Goal: Information Seeking & Learning: Learn about a topic

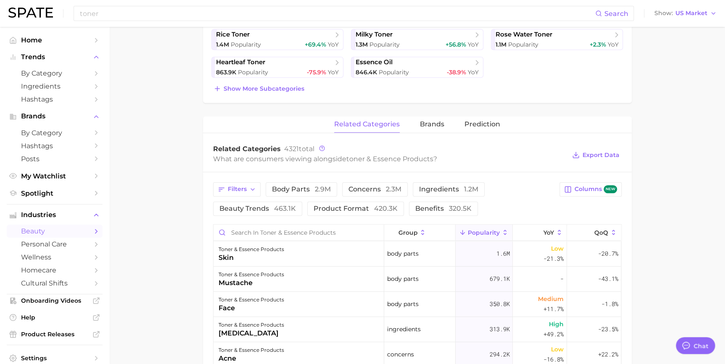
scroll to position [233, 0]
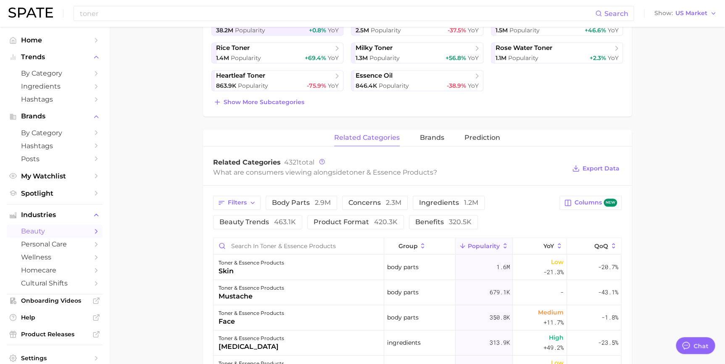
click at [380, 137] on span "related categories" at bounding box center [367, 138] width 66 height 8
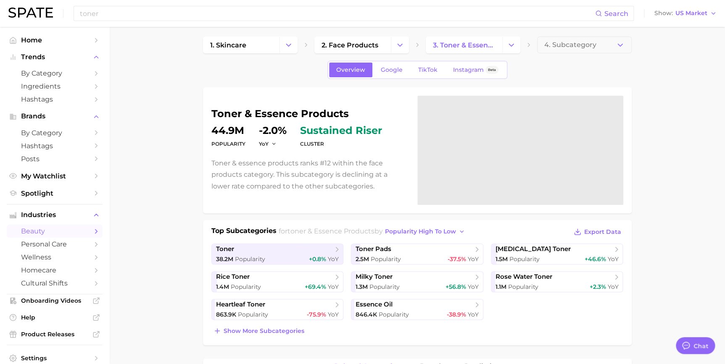
scroll to position [0, 0]
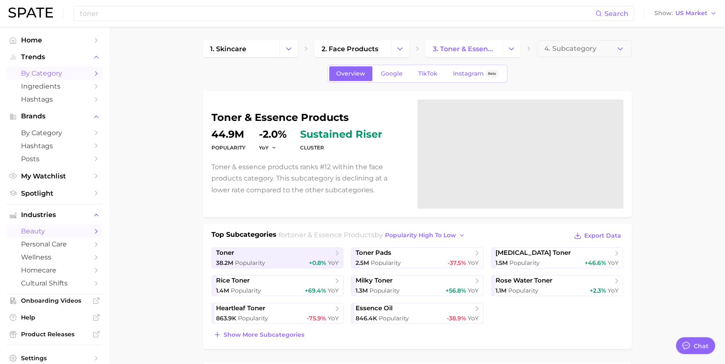
click at [60, 71] on span "by Category" at bounding box center [54, 73] width 67 height 8
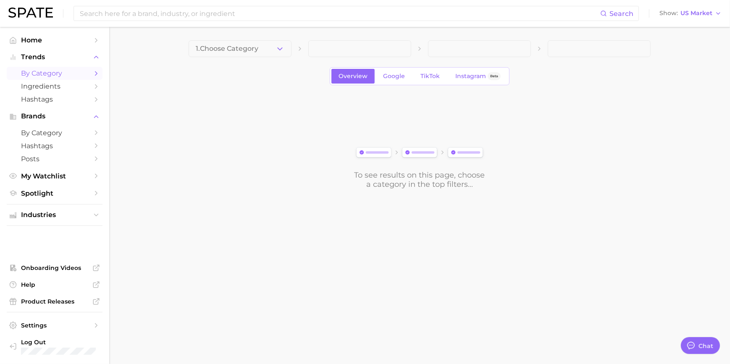
click at [272, 39] on main "1. Choose Category Overview Google TikTok Instagram Beta To see results on this…" at bounding box center [419, 129] width 621 height 204
click at [272, 45] on button "1. Choose Category" at bounding box center [240, 48] width 103 height 17
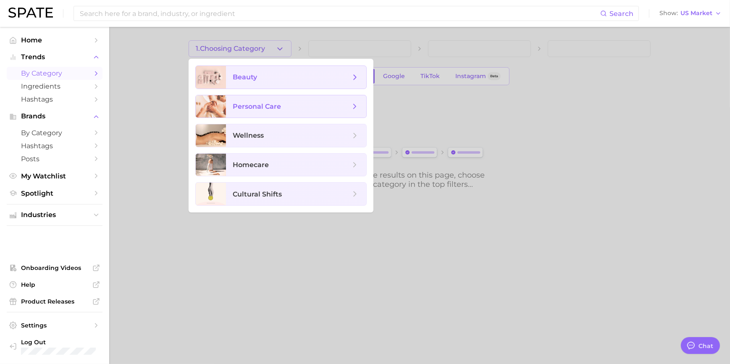
click at [290, 84] on span "beauty" at bounding box center [296, 77] width 140 height 23
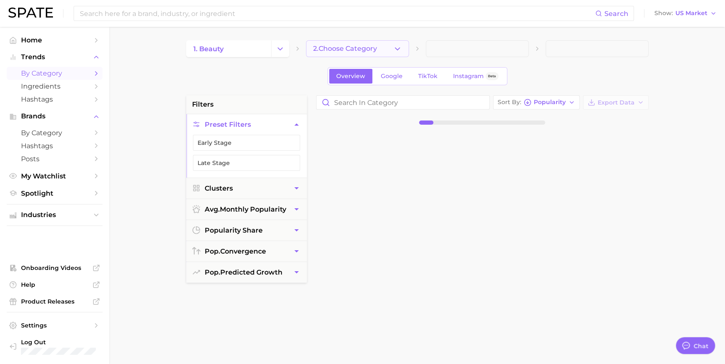
click at [326, 42] on button "2. Choose Category" at bounding box center [357, 48] width 103 height 17
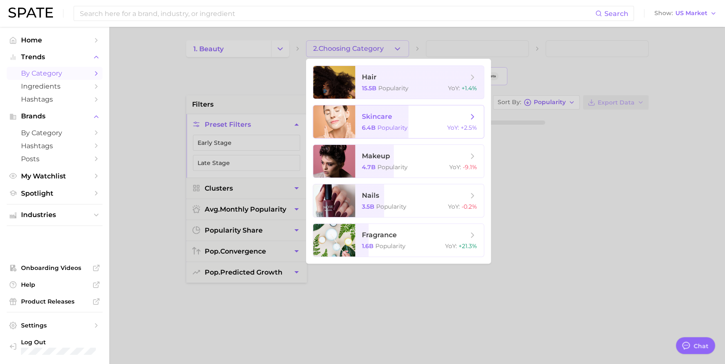
click at [384, 113] on span "skincare" at bounding box center [377, 117] width 30 height 8
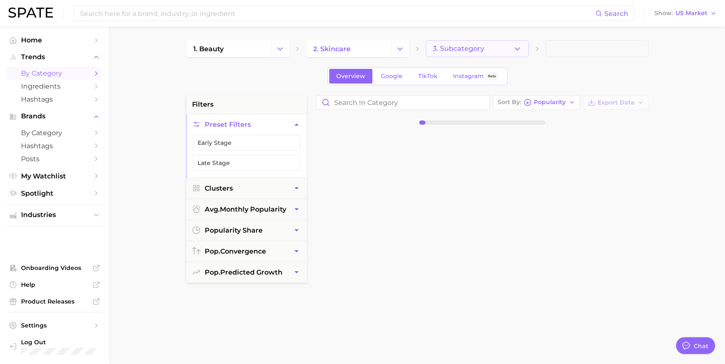
click at [451, 44] on button "3. Subcategory" at bounding box center [477, 48] width 103 height 17
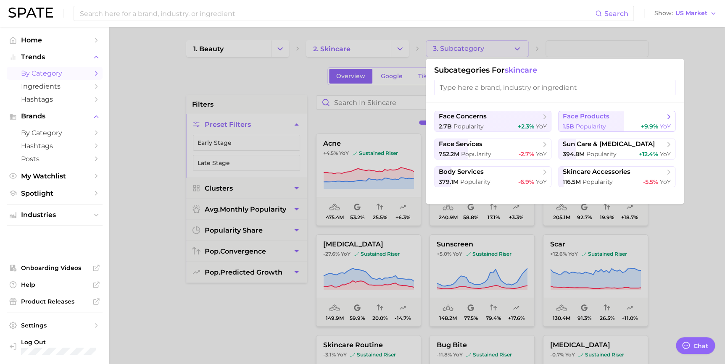
click at [582, 119] on span "face products" at bounding box center [586, 117] width 47 height 8
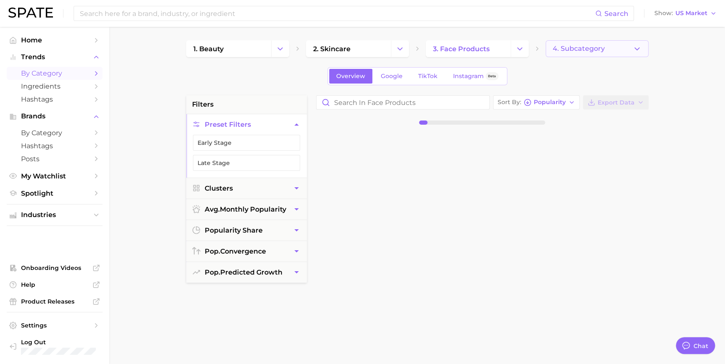
click at [574, 50] on span "4. Subcategory" at bounding box center [579, 49] width 52 height 8
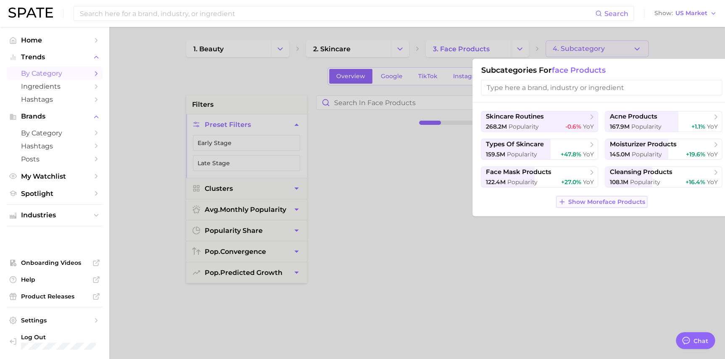
click at [605, 199] on span "Show More face products" at bounding box center [606, 201] width 77 height 7
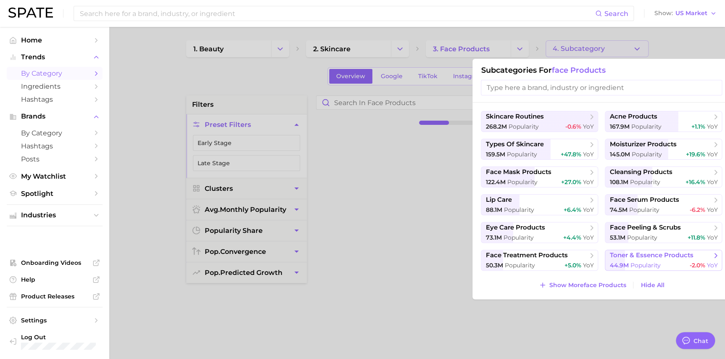
click at [659, 252] on span "toner & essence products" at bounding box center [651, 255] width 84 height 8
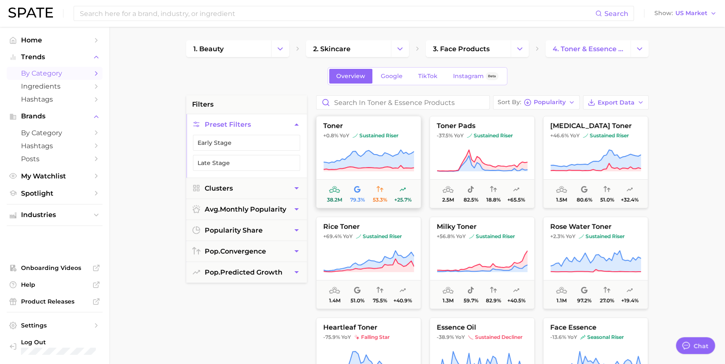
click at [390, 160] on icon at bounding box center [368, 160] width 90 height 20
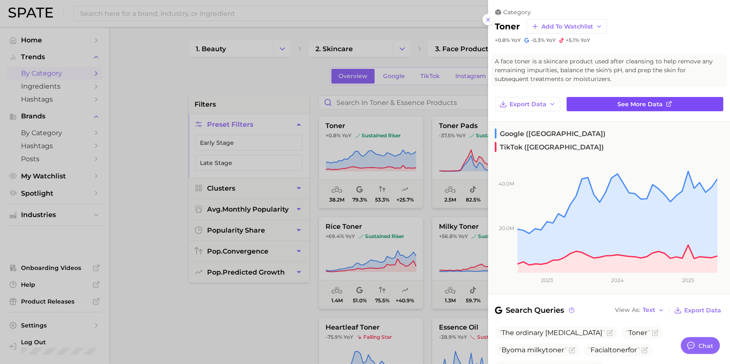
click at [585, 108] on link "See more data" at bounding box center [645, 104] width 157 height 14
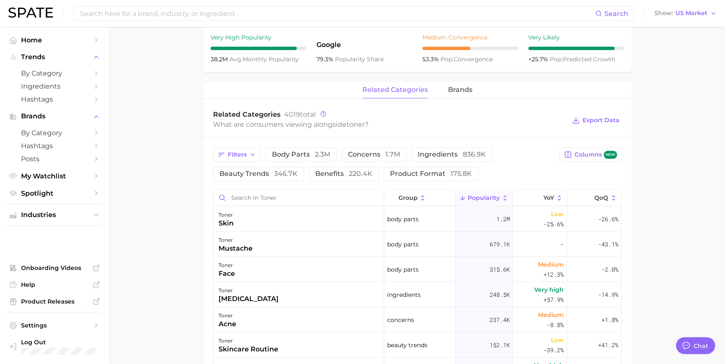
scroll to position [344, 0]
click at [288, 172] on span "346.7k" at bounding box center [286, 174] width 24 height 8
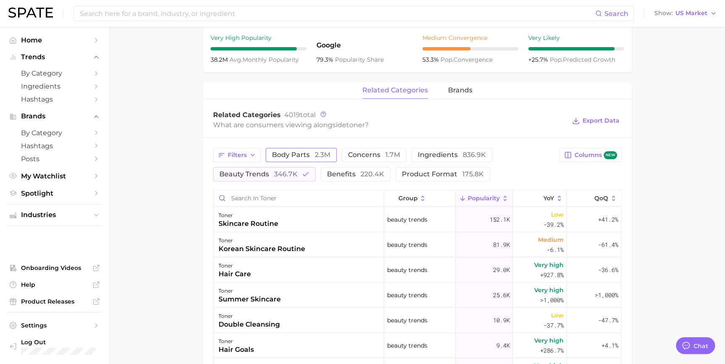
click at [312, 157] on span "body parts 2.3m" at bounding box center [301, 155] width 58 height 7
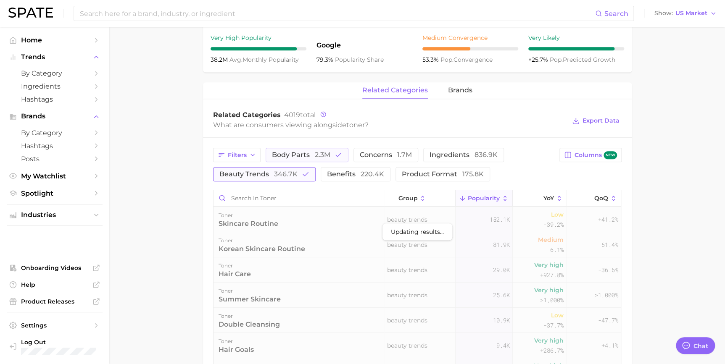
click at [257, 175] on span "beauty trends 346.7k" at bounding box center [258, 174] width 78 height 7
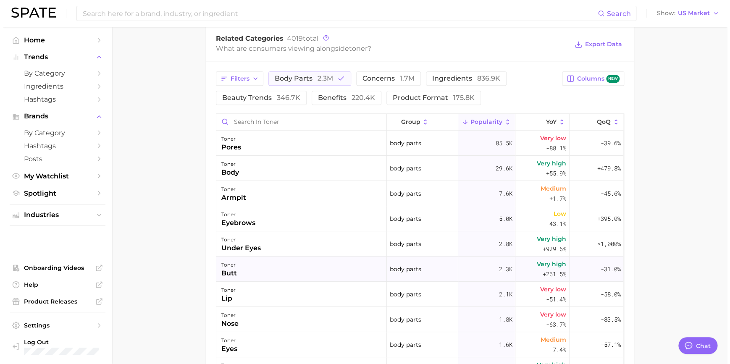
scroll to position [76, 0]
click at [311, 268] on div "toner butt" at bounding box center [299, 268] width 171 height 25
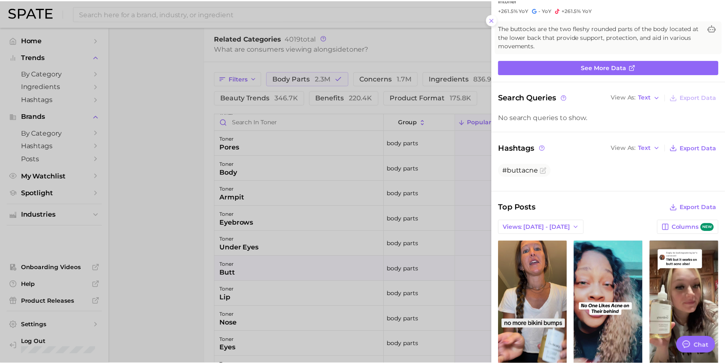
scroll to position [96, 0]
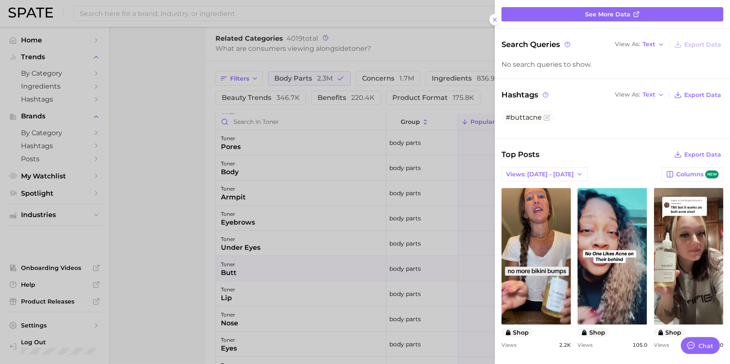
click at [175, 244] on div at bounding box center [365, 182] width 730 height 364
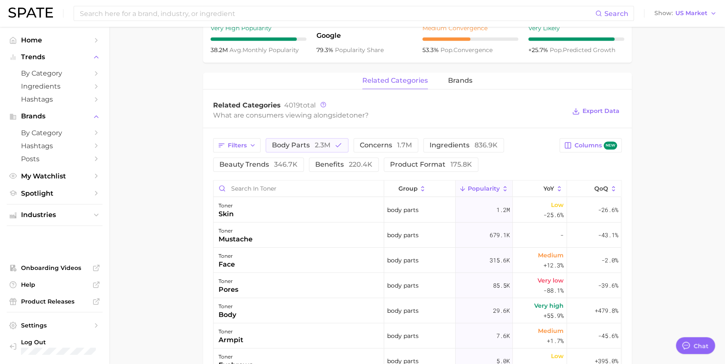
scroll to position [267, 0]
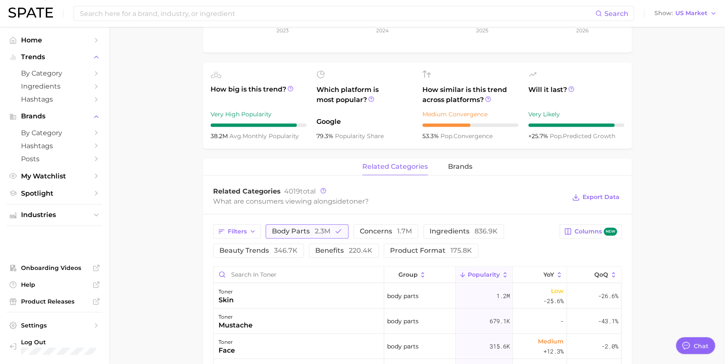
click at [308, 231] on span "body parts 2.3m" at bounding box center [301, 231] width 58 height 7
click at [369, 226] on button "concerns 1.7m" at bounding box center [374, 231] width 65 height 14
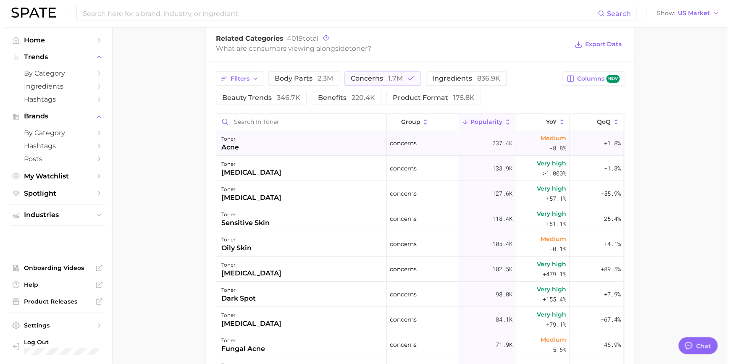
scroll to position [38, 0]
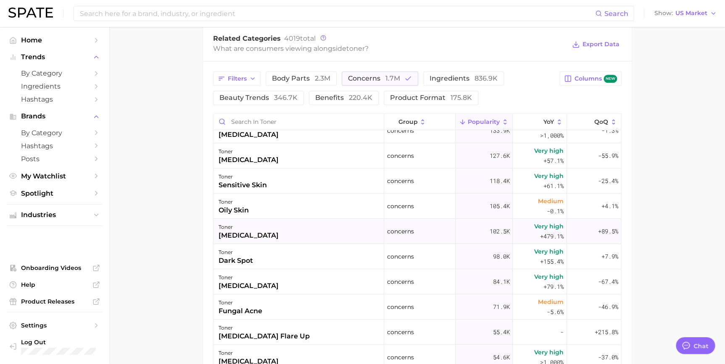
click at [261, 227] on div "toner" at bounding box center [249, 227] width 60 height 10
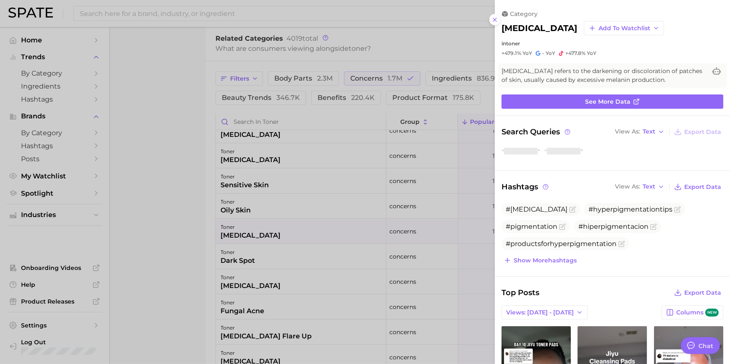
scroll to position [0, 0]
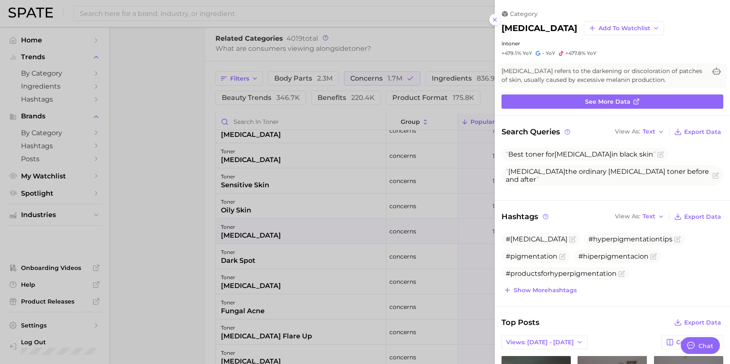
click at [256, 250] on div at bounding box center [365, 182] width 730 height 364
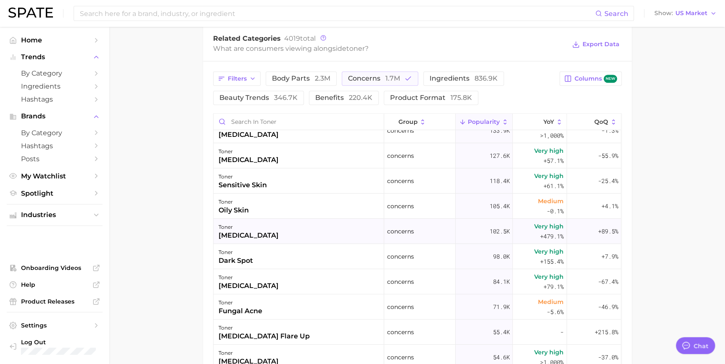
drag, startPoint x: 296, startPoint y: 237, endPoint x: 308, endPoint y: 237, distance: 11.8
click at [307, 237] on div "toner hyperpigmentation" at bounding box center [299, 231] width 171 height 25
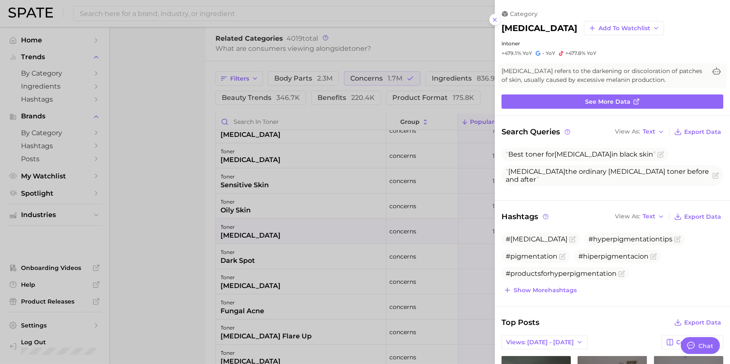
click at [212, 237] on div at bounding box center [365, 182] width 730 height 364
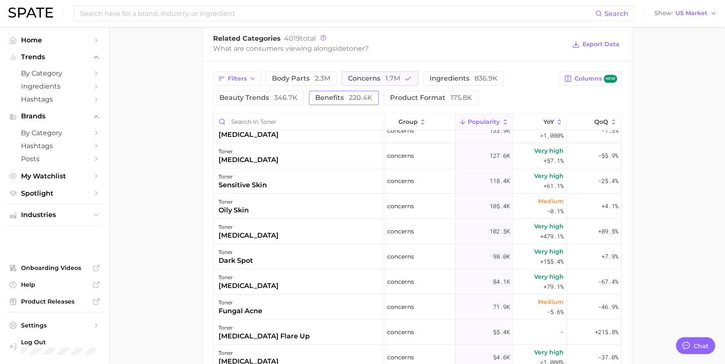
click at [363, 104] on button "benefits 220.4k" at bounding box center [344, 98] width 70 height 14
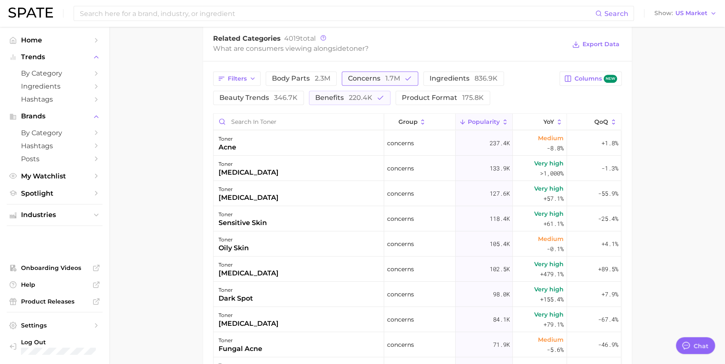
click at [377, 82] on span "concerns 1.7m" at bounding box center [374, 78] width 52 height 7
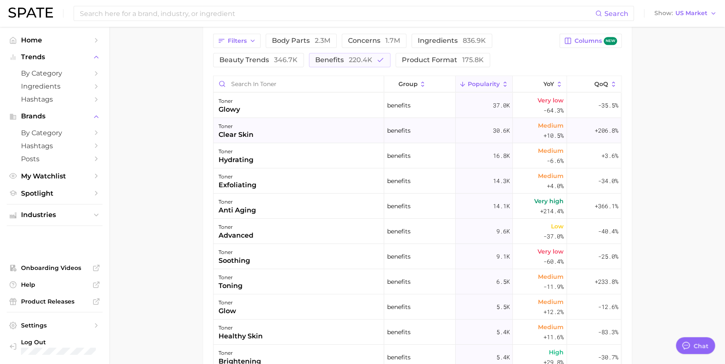
scroll to position [344, 0]
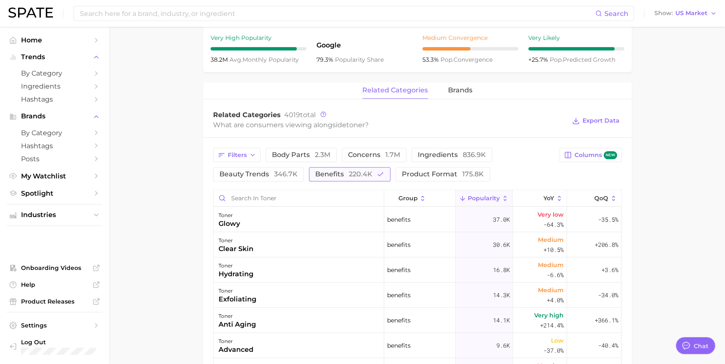
click at [349, 176] on span "220.4k" at bounding box center [361, 174] width 24 height 8
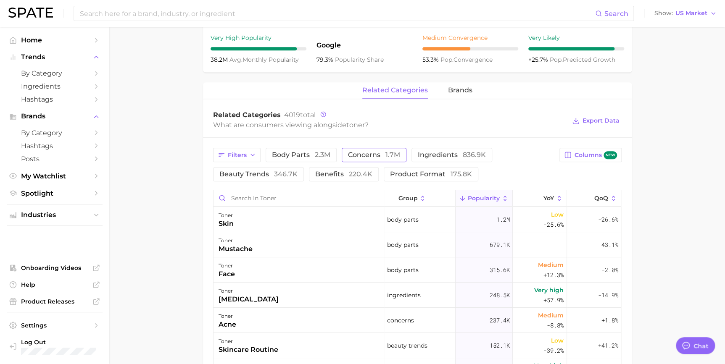
click at [387, 159] on span "1.7m" at bounding box center [392, 155] width 15 height 8
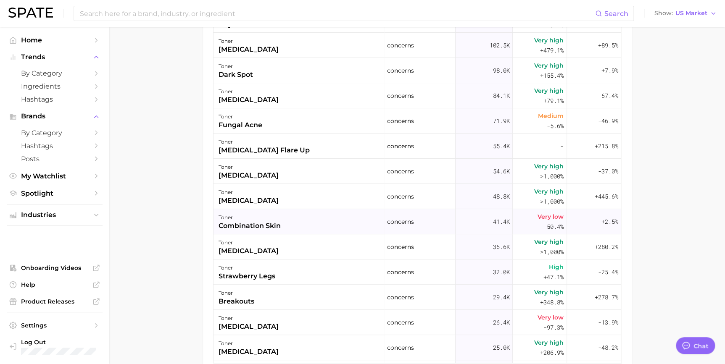
scroll to position [0, 0]
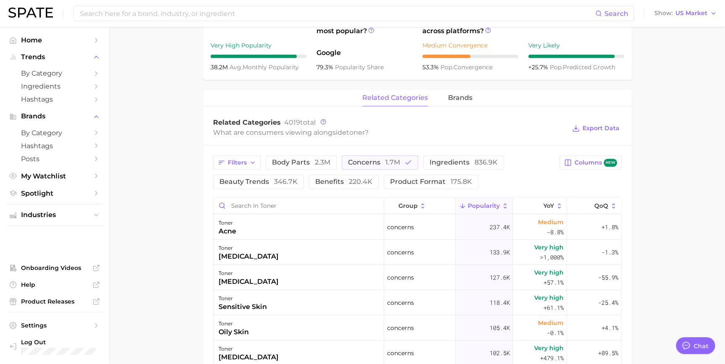
scroll to position [395, 0]
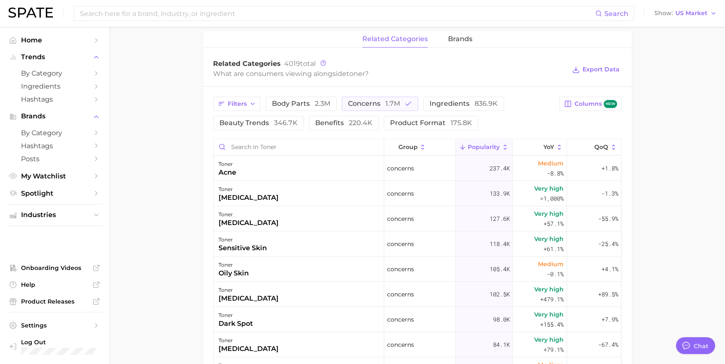
click at [169, 232] on main "1. skincare 2. face products 3. toner & essence products 4. toner Overview Goog…" at bounding box center [417, 93] width 616 height 923
click at [183, 132] on main "1. skincare 2. face products 3. toner & essence products 4. toner Overview Goog…" at bounding box center [417, 93] width 616 height 923
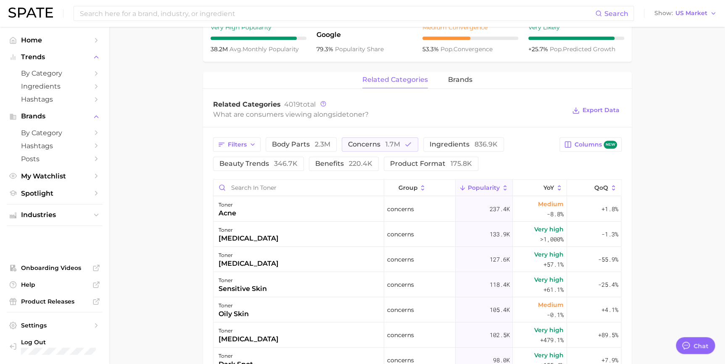
scroll to position [319, 0]
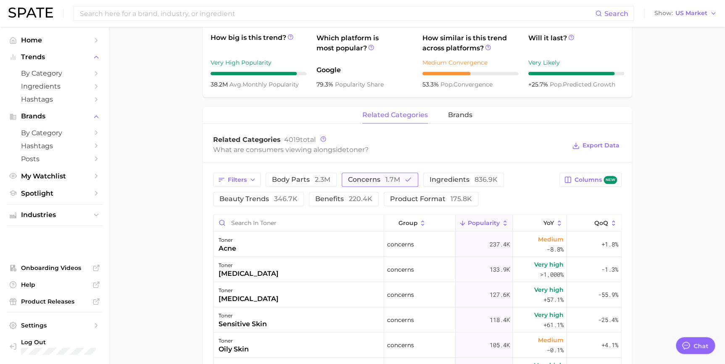
click at [359, 185] on button "concerns 1.7m" at bounding box center [380, 180] width 76 height 14
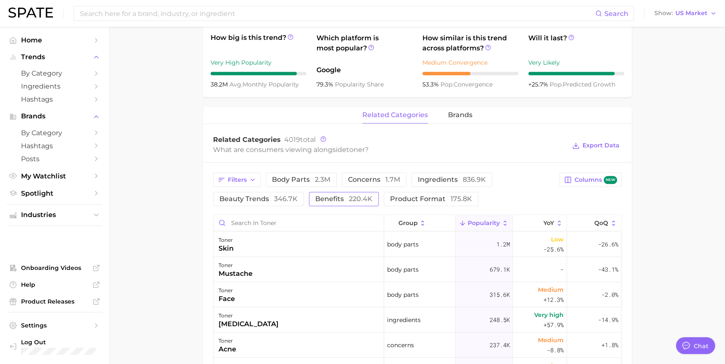
click at [355, 198] on span "220.4k" at bounding box center [361, 199] width 24 height 8
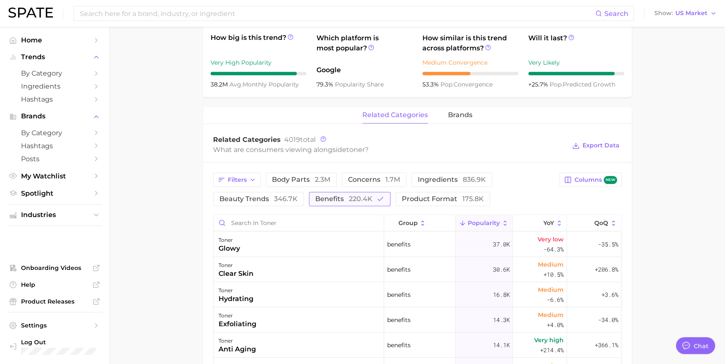
drag, startPoint x: 366, startPoint y: 206, endPoint x: 373, endPoint y: 201, distance: 8.7
click at [366, 206] on button "benefits 220.4k" at bounding box center [350, 199] width 82 height 14
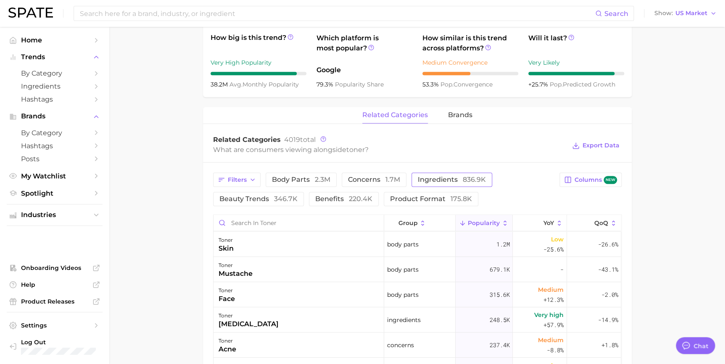
click at [428, 180] on span "ingredients 836.9k" at bounding box center [452, 180] width 68 height 7
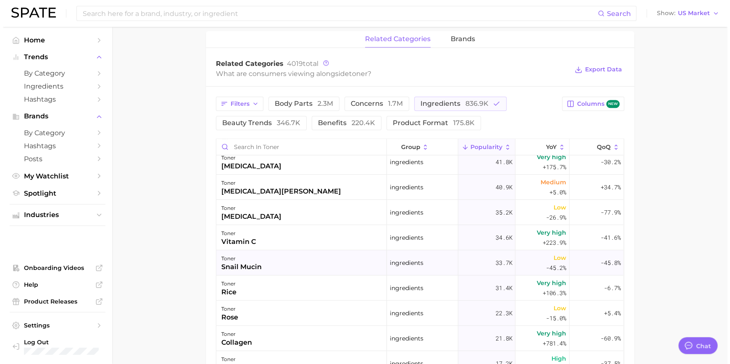
scroll to position [0, 0]
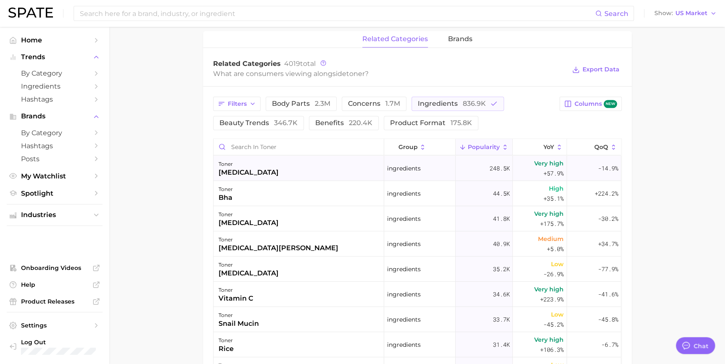
click at [330, 168] on div "toner glycolic acid" at bounding box center [299, 168] width 171 height 25
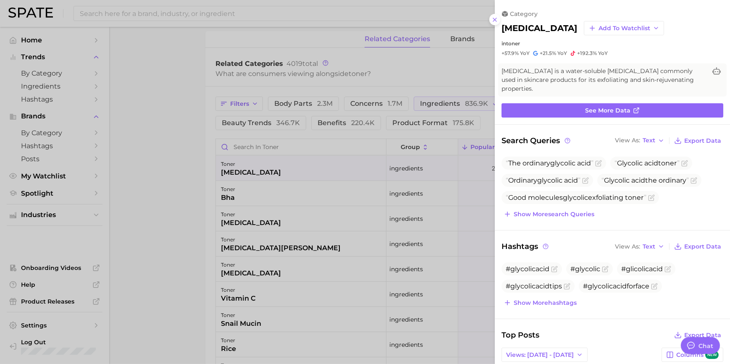
click at [200, 181] on div at bounding box center [365, 182] width 730 height 364
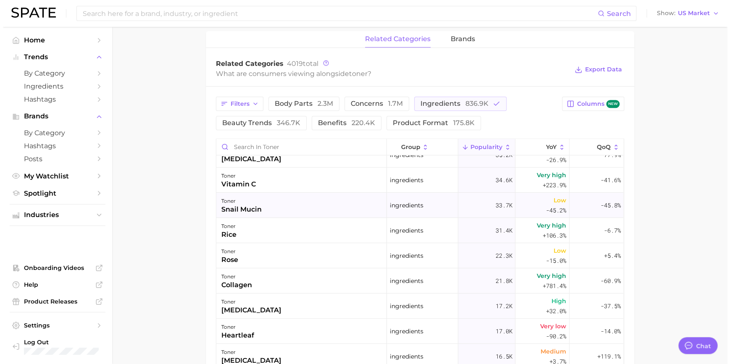
scroll to position [153, 0]
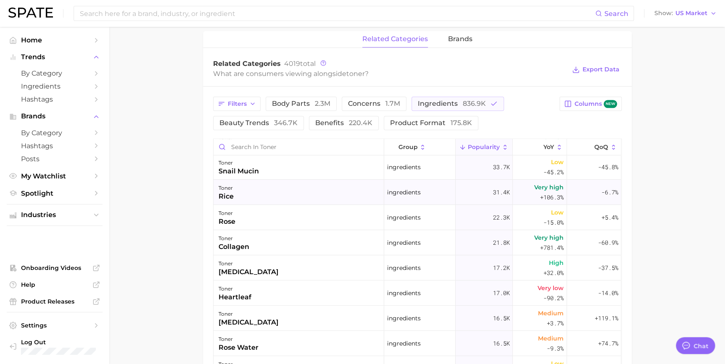
click at [300, 193] on div "toner rice" at bounding box center [299, 192] width 171 height 25
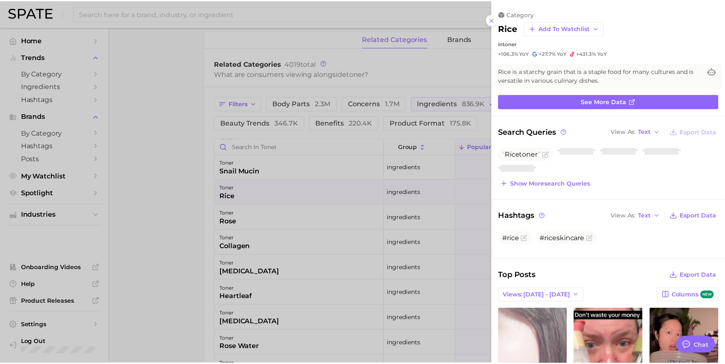
scroll to position [0, 0]
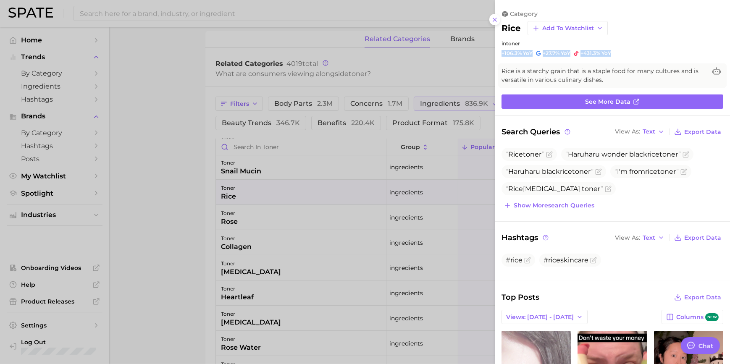
drag, startPoint x: 503, startPoint y: 54, endPoint x: 617, endPoint y: 47, distance: 114.1
click at [617, 47] on div "category rice Add to Watchlist in toner +106.3% YoY +27.7% YoY +431.3% YoY" at bounding box center [612, 33] width 235 height 47
click at [181, 217] on div at bounding box center [365, 182] width 730 height 364
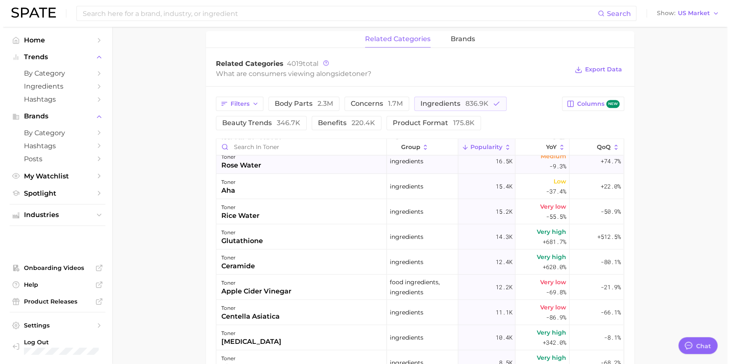
scroll to position [344, 0]
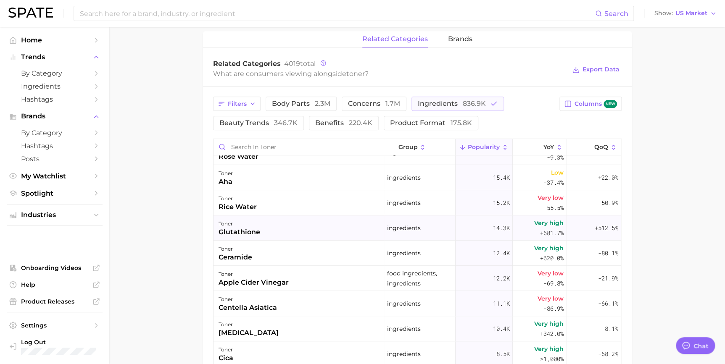
click at [281, 233] on div "toner glutathione" at bounding box center [299, 228] width 171 height 25
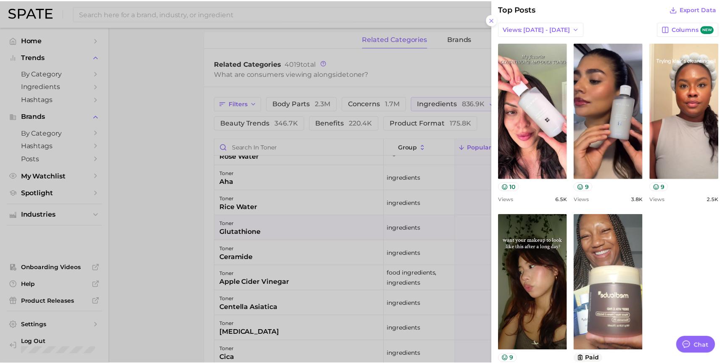
scroll to position [191, 0]
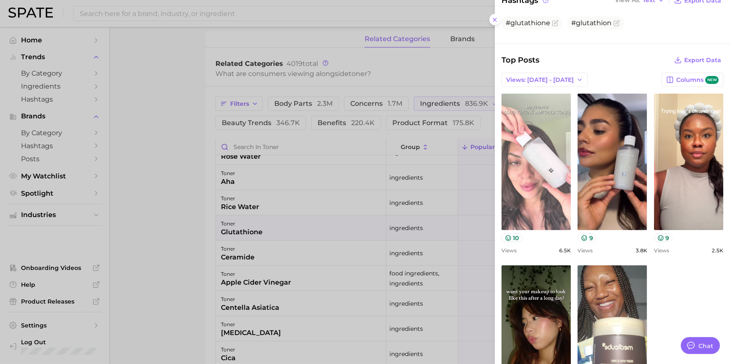
click at [556, 185] on link "view post on TikTok" at bounding box center [536, 162] width 69 height 137
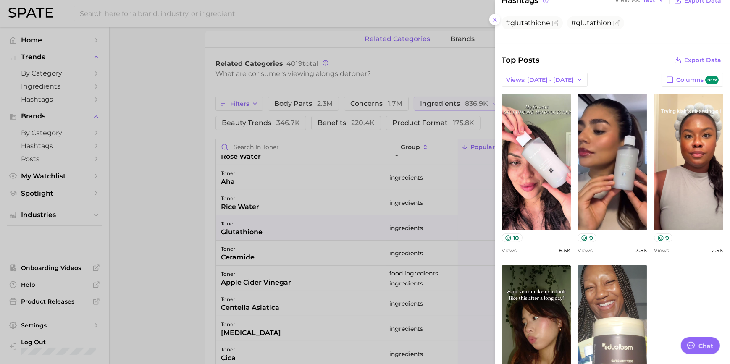
click at [180, 261] on div at bounding box center [365, 182] width 730 height 364
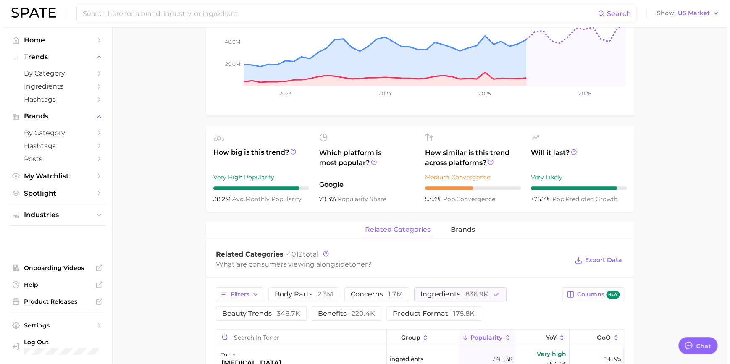
scroll to position [357, 0]
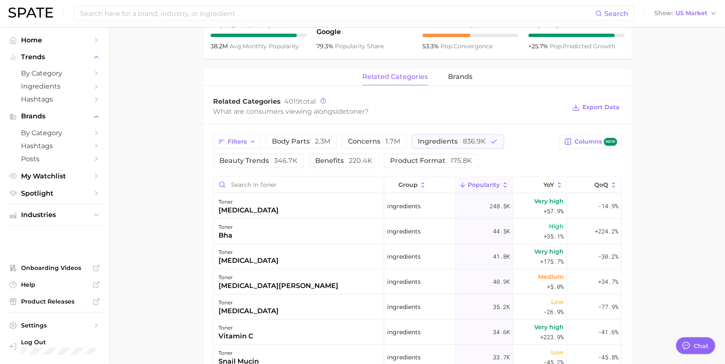
click at [192, 244] on main "1. skincare 2. face products 3. toner & essence products 4. toner Overview Goog…" at bounding box center [417, 131] width 616 height 923
click at [337, 261] on div "toner niacinamide" at bounding box center [299, 256] width 171 height 25
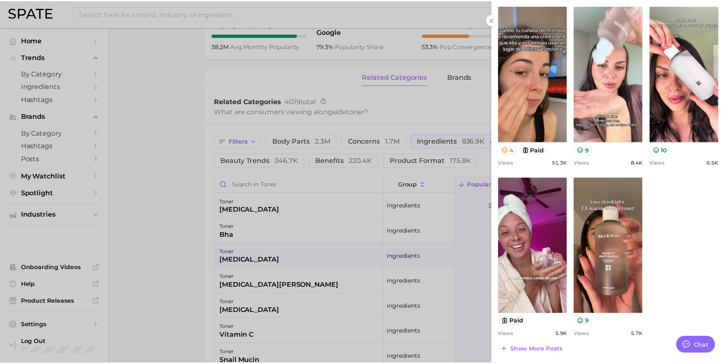
scroll to position [372, 0]
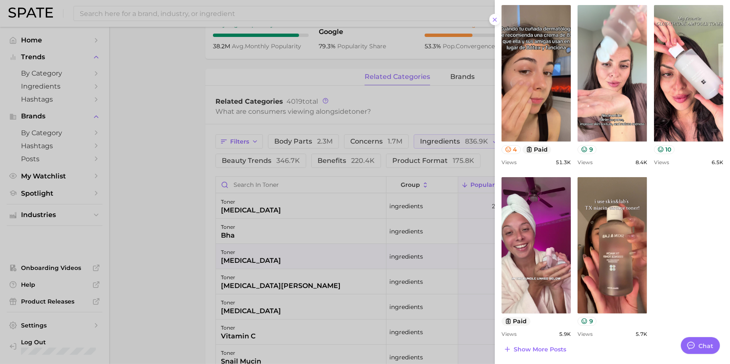
click at [335, 140] on div at bounding box center [365, 182] width 730 height 364
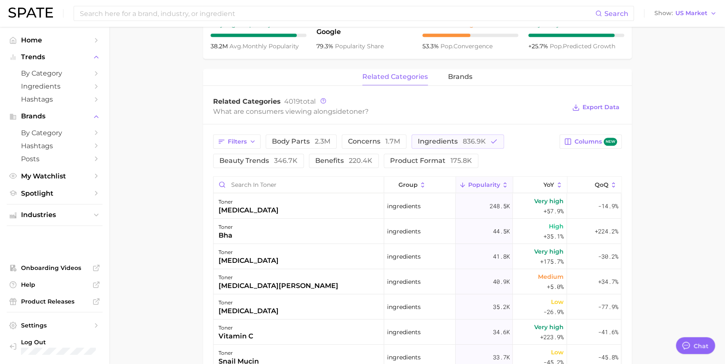
click at [338, 151] on div "Filters body parts 2.3m concerns 1.7m ingredients 836.9k beauty trends 346.7k b…" at bounding box center [384, 151] width 342 height 34
drag, startPoint x: 348, startPoint y: 167, endPoint x: 354, endPoint y: 163, distance: 7.7
click at [348, 167] on button "benefits 220.4k" at bounding box center [344, 161] width 70 height 14
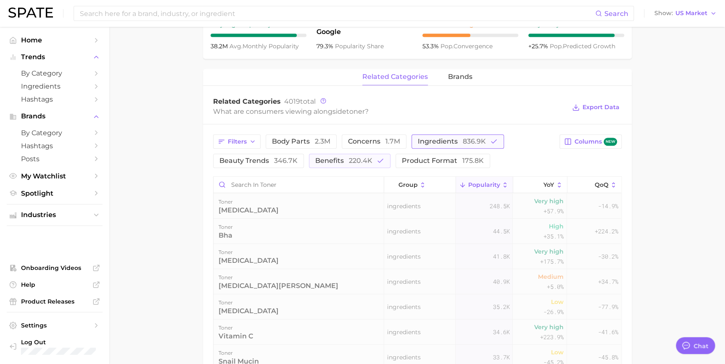
click at [427, 141] on span "ingredients 836.9k" at bounding box center [452, 141] width 68 height 7
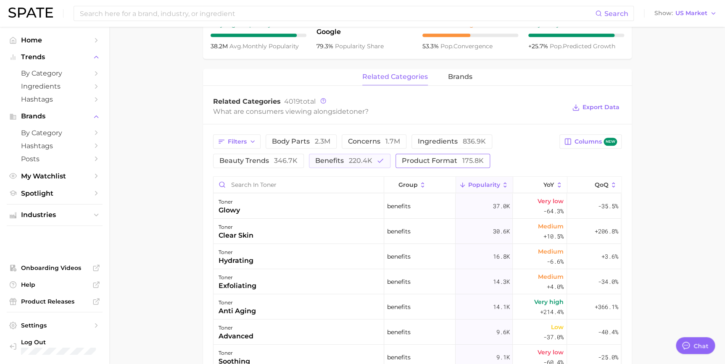
click at [429, 156] on button "product format 175.8k" at bounding box center [443, 161] width 95 height 14
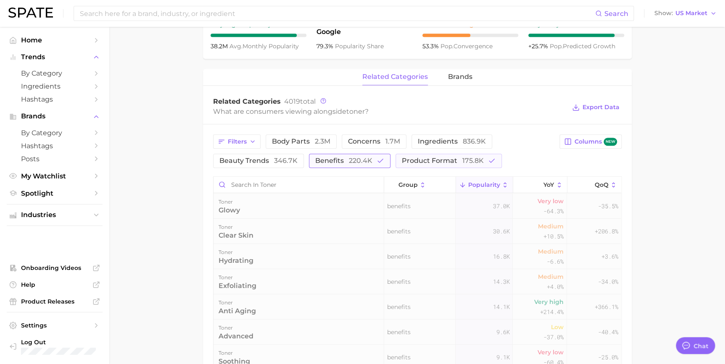
click at [381, 165] on icon "button" at bounding box center [381, 161] width 8 height 8
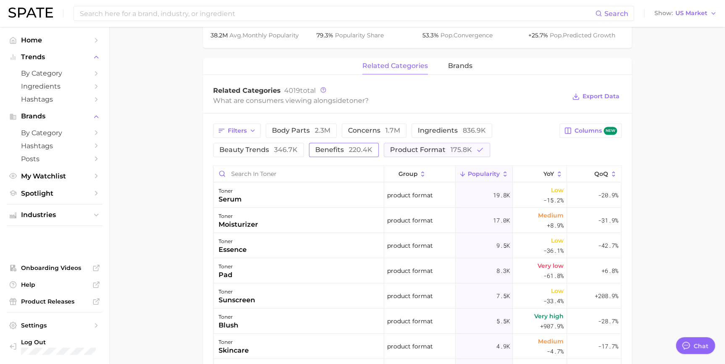
scroll to position [433, 0]
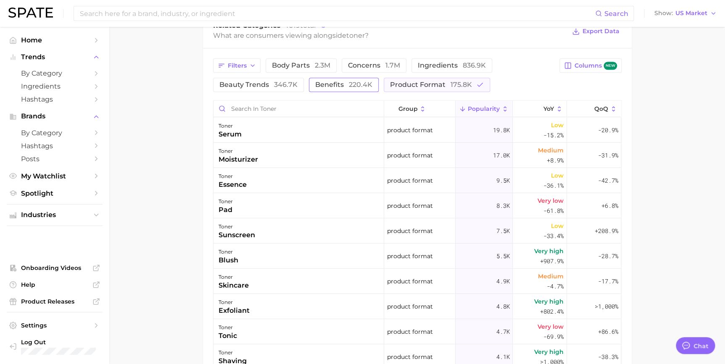
click at [114, 100] on main "1. skincare 2. face products 3. toner & essence products 4. toner Overview Goog…" at bounding box center [417, 55] width 616 height 923
drag, startPoint x: 361, startPoint y: 79, endPoint x: 390, endPoint y: 84, distance: 28.8
click at [361, 79] on button "benefits 220.4k" at bounding box center [344, 85] width 70 height 14
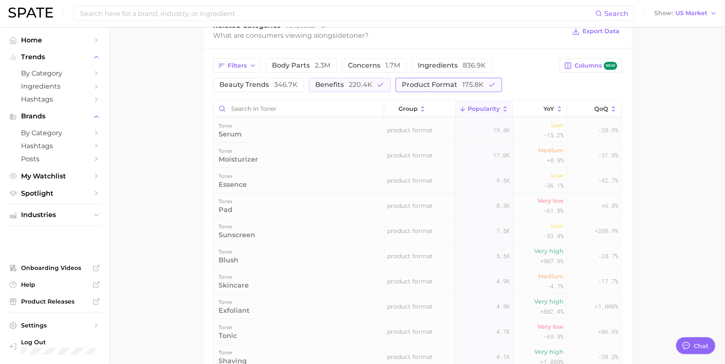
click at [403, 86] on span "product format 175.8k" at bounding box center [443, 85] width 82 height 7
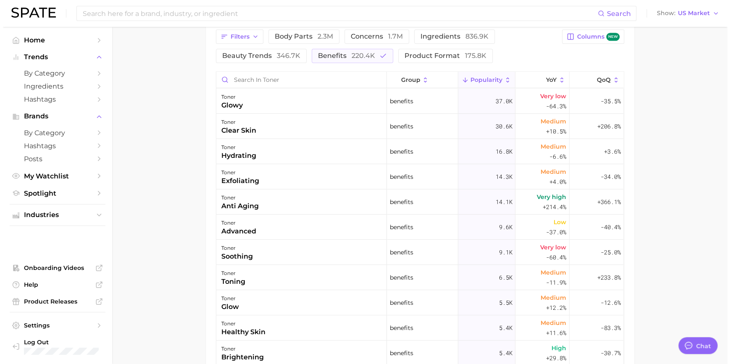
scroll to position [510, 0]
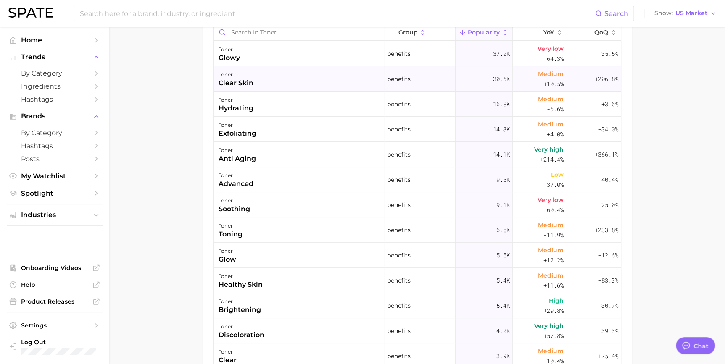
click at [250, 77] on div "toner" at bounding box center [236, 75] width 35 height 10
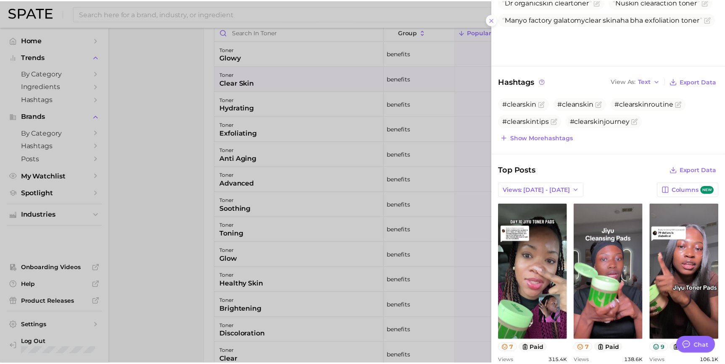
scroll to position [229, 0]
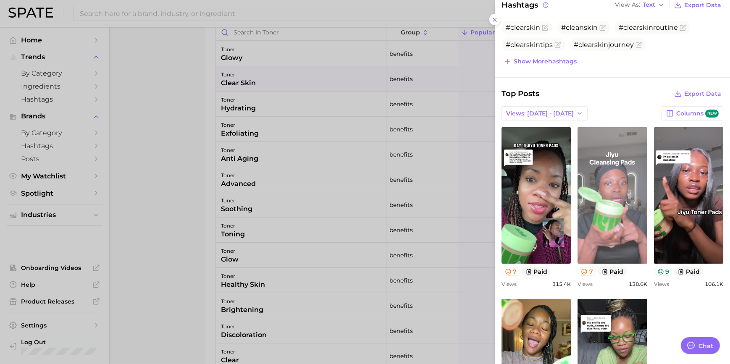
click at [624, 185] on link "view post on TikTok" at bounding box center [612, 195] width 69 height 137
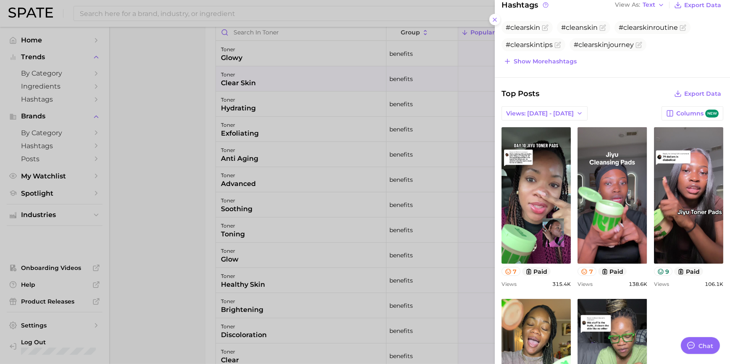
click at [346, 53] on div at bounding box center [365, 182] width 730 height 364
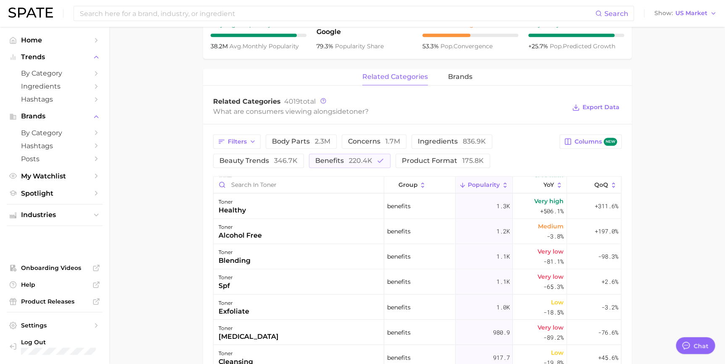
scroll to position [726, 0]
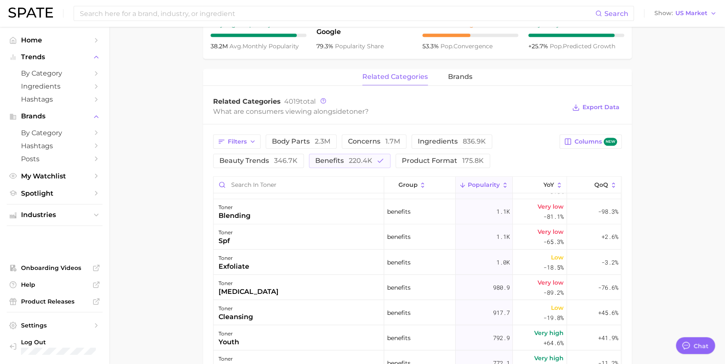
click at [180, 314] on main "1. skincare 2. face products 3. toner & essence products 4. toner Overview Goog…" at bounding box center [417, 131] width 616 height 923
click at [279, 293] on div "toner whitening" at bounding box center [299, 287] width 171 height 25
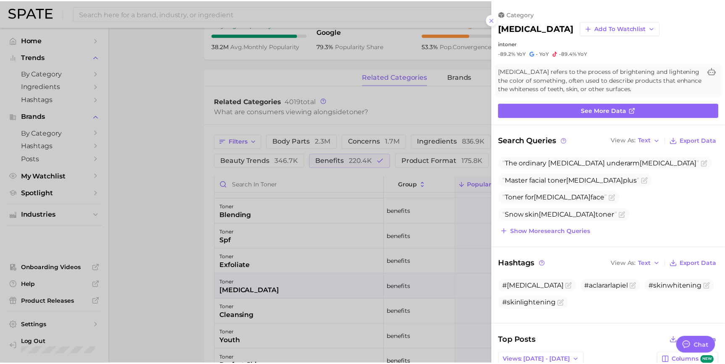
scroll to position [0, 0]
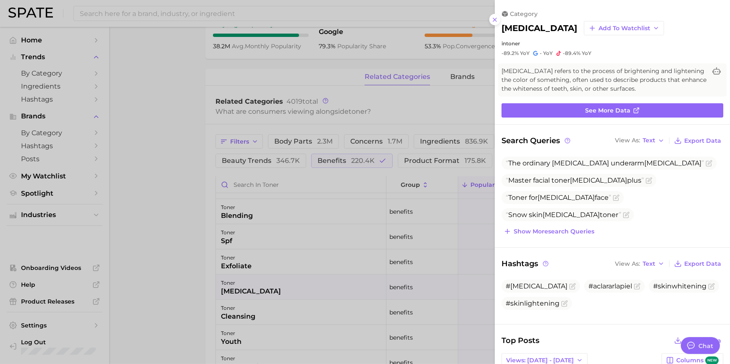
click at [190, 72] on div at bounding box center [365, 182] width 730 height 364
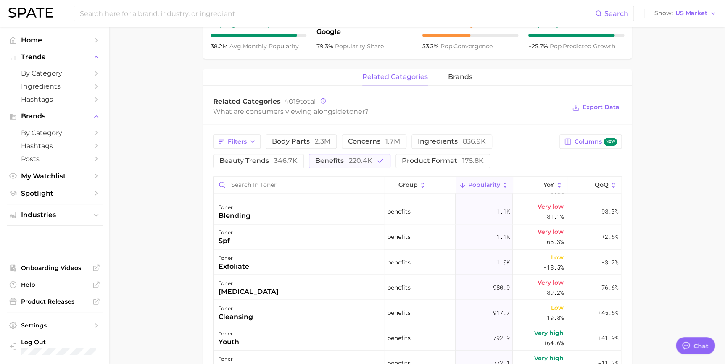
click at [194, 23] on div "Search Show US Market" at bounding box center [362, 13] width 708 height 27
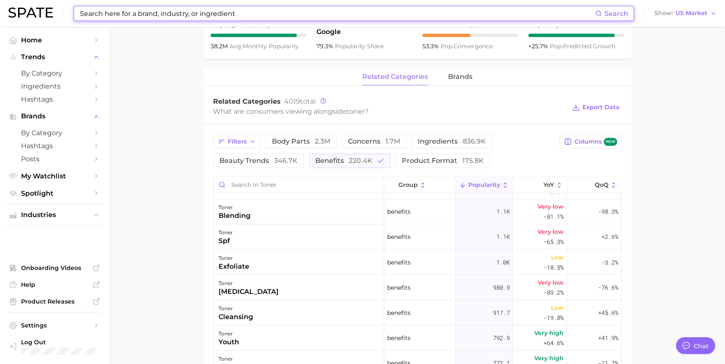
click at [190, 20] on input at bounding box center [337, 13] width 516 height 14
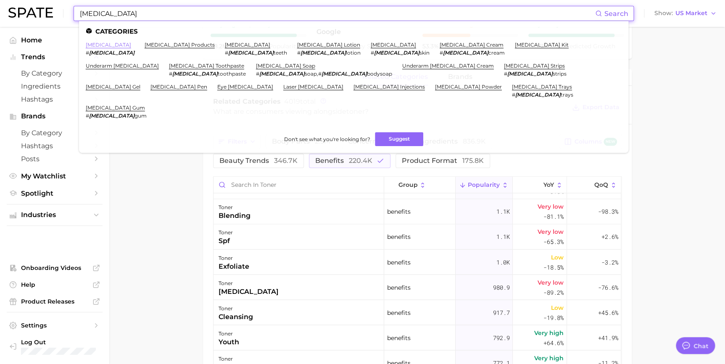
type input "Whitening"
click at [102, 43] on link "whitening" at bounding box center [108, 45] width 45 height 6
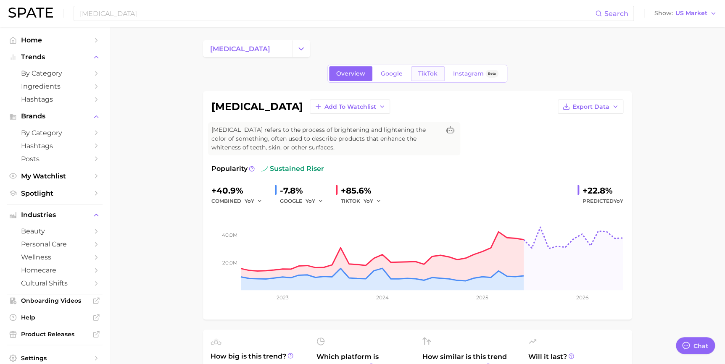
click at [429, 69] on link "TikTok" at bounding box center [428, 73] width 34 height 15
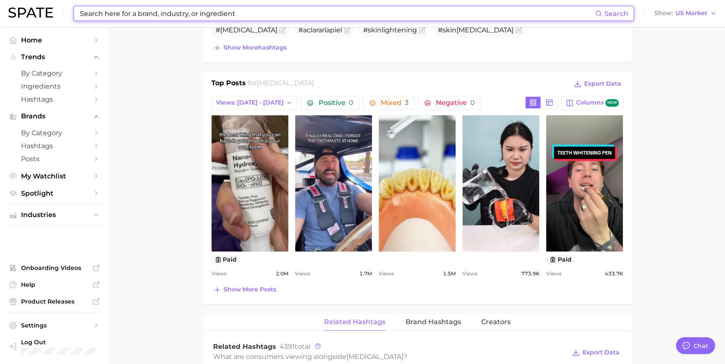
scroll to position [374, 0]
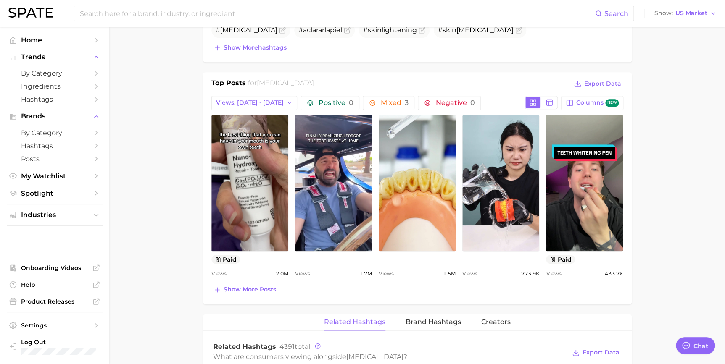
click at [169, 100] on main "whitening Overview Google TikTok Instagram Beta whitening Add to Watchlist Expo…" at bounding box center [417, 246] width 616 height 1186
type input "Whitening"
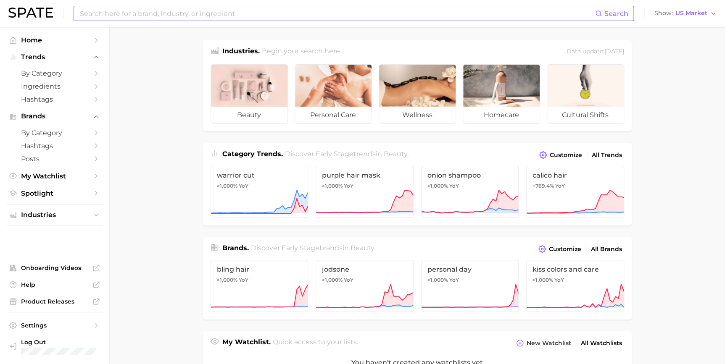
click at [285, 9] on input at bounding box center [337, 13] width 516 height 14
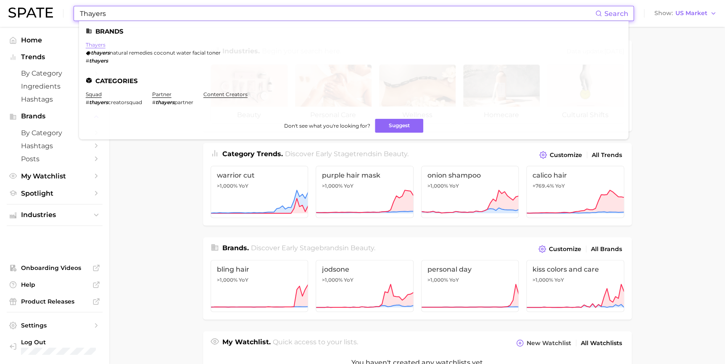
type input "Thayers"
click at [95, 44] on link "thayers" at bounding box center [96, 45] width 20 height 6
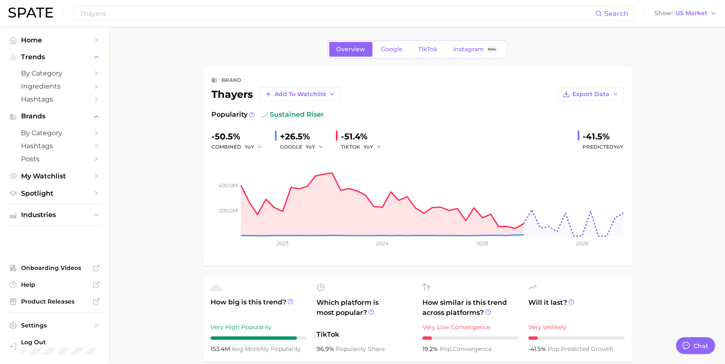
type textarea "x"
click at [418, 44] on link "TikTok" at bounding box center [428, 49] width 34 height 15
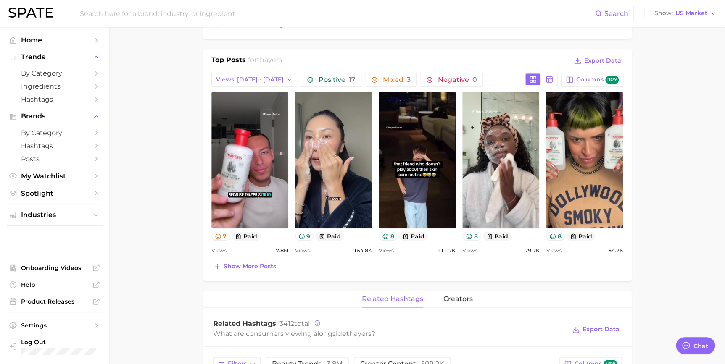
scroll to position [306, 0]
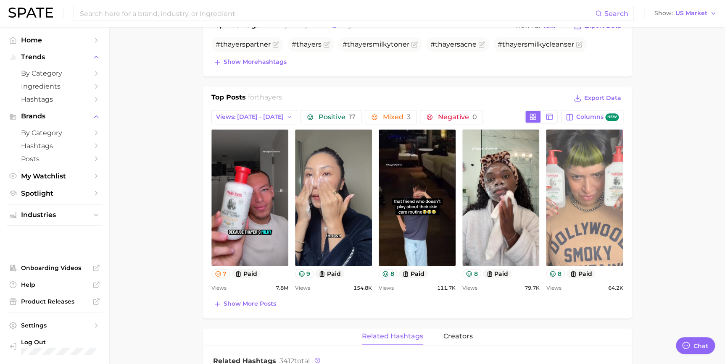
click at [591, 151] on link "view post on TikTok" at bounding box center [584, 197] width 77 height 137
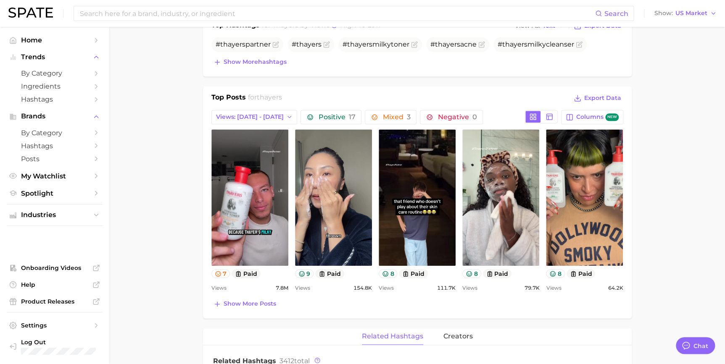
click at [290, 178] on div "view post on TikTok 7 paid Views 7.8m view post on TikTok 9 paid Views 154.8k v…" at bounding box center [417, 211] width 412 height 164
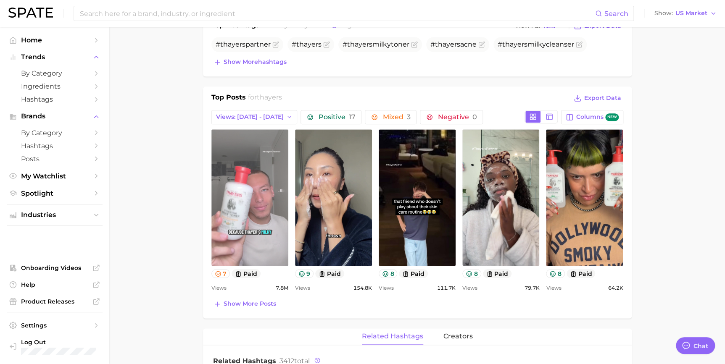
click at [273, 182] on link "view post on TikTok" at bounding box center [249, 197] width 77 height 137
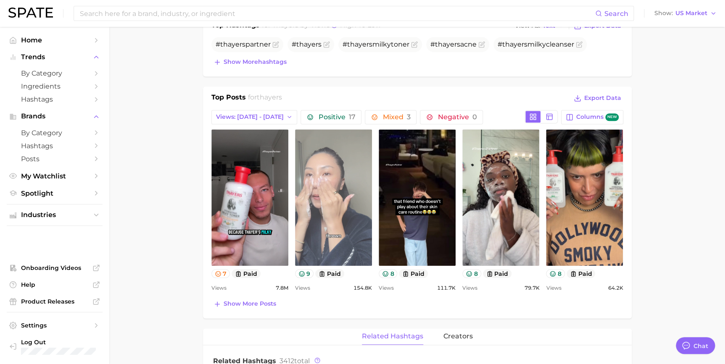
click at [340, 216] on link "view post on TikTok" at bounding box center [333, 197] width 77 height 137
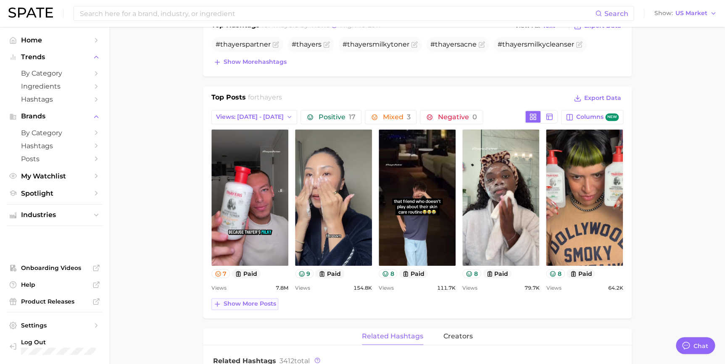
click at [261, 306] on span "Show more posts" at bounding box center [250, 304] width 53 height 7
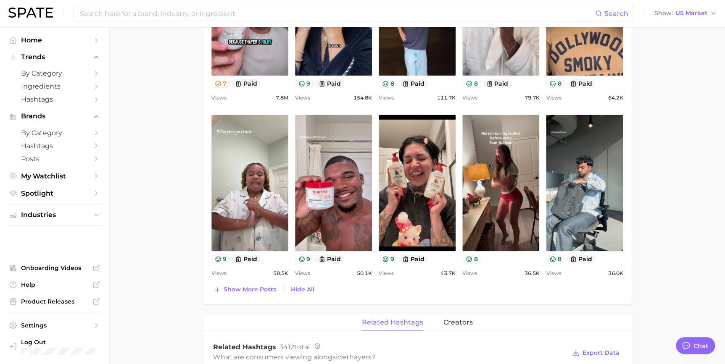
scroll to position [496, 0]
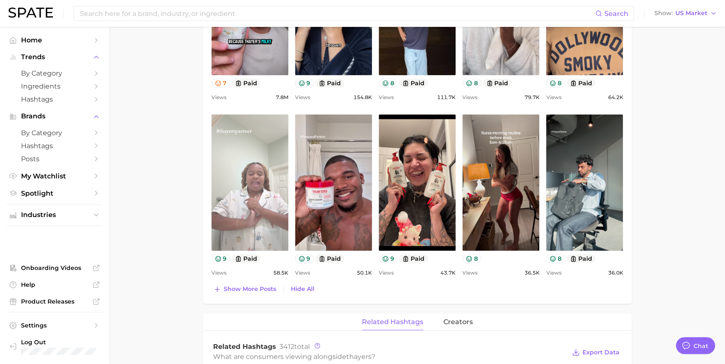
click at [250, 214] on link "view post on TikTok" at bounding box center [249, 182] width 77 height 137
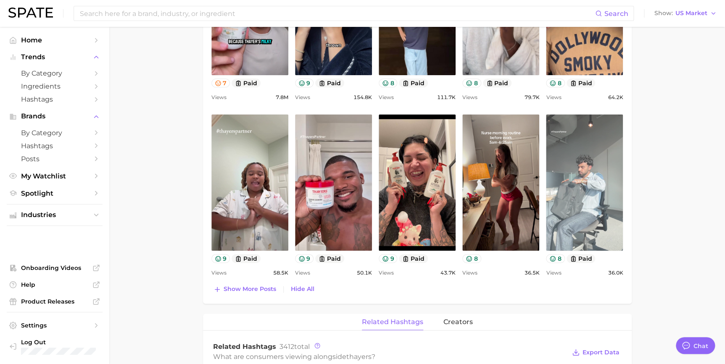
click at [597, 184] on link "view post on TikTok" at bounding box center [584, 182] width 77 height 137
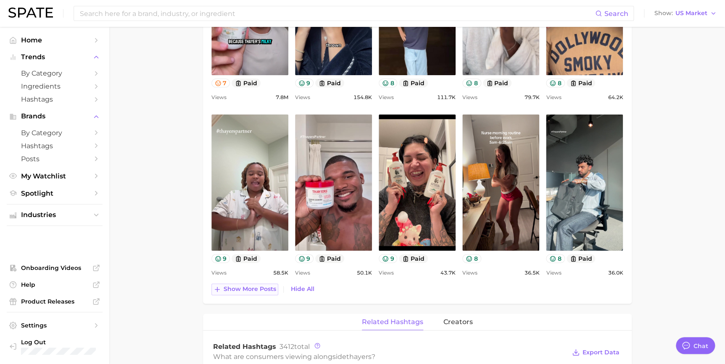
click at [239, 287] on span "Show more posts" at bounding box center [250, 289] width 53 height 7
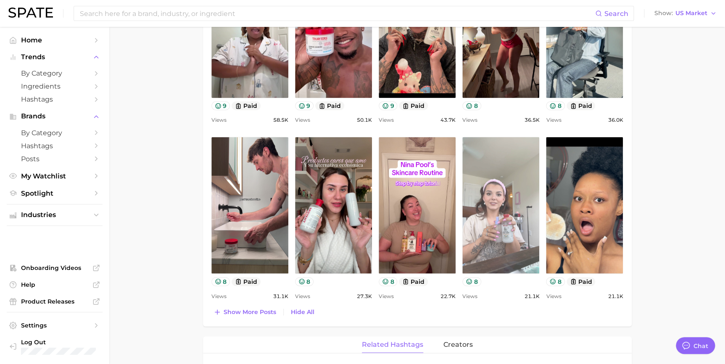
scroll to position [0, 0]
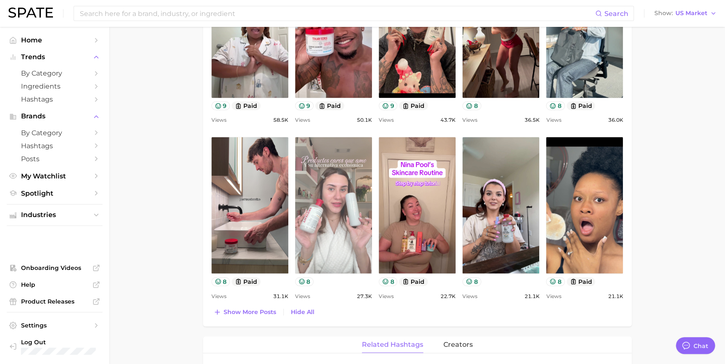
click at [348, 240] on link "view post on TikTok" at bounding box center [333, 205] width 77 height 137
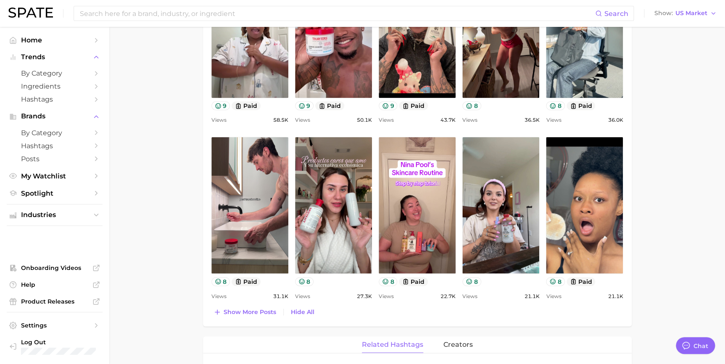
click at [158, 151] on main "Overview Google TikTok Instagram Beta brand thayers Add to Watchlist Export Dat…" at bounding box center [417, 129] width 616 height 1503
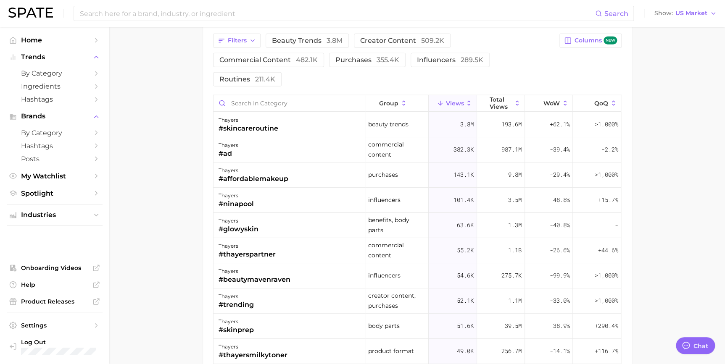
scroll to position [1031, 0]
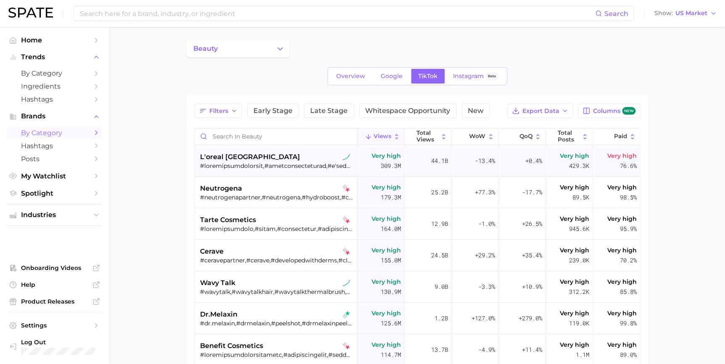
click at [293, 164] on div at bounding box center [277, 166] width 154 height 8
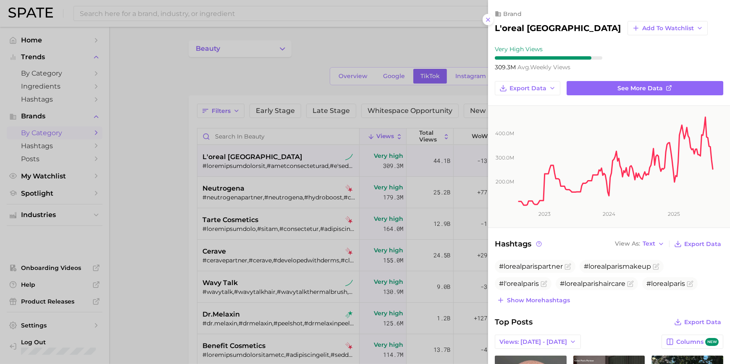
click at [428, 219] on div at bounding box center [365, 182] width 730 height 364
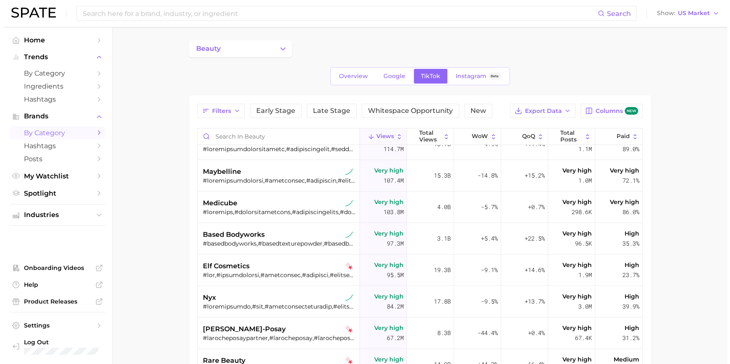
scroll to position [206, 0]
click at [489, 224] on div "+5.4%" at bounding box center [474, 239] width 47 height 32
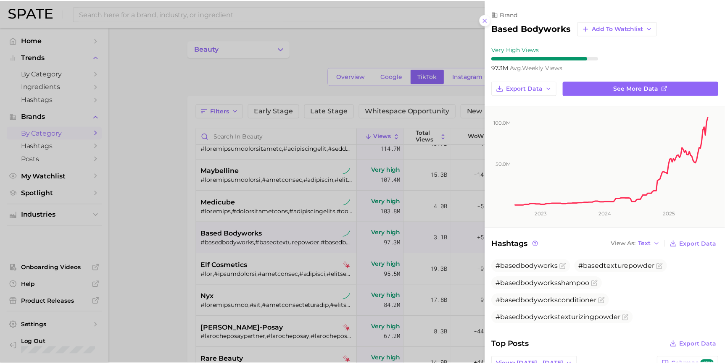
scroll to position [0, 0]
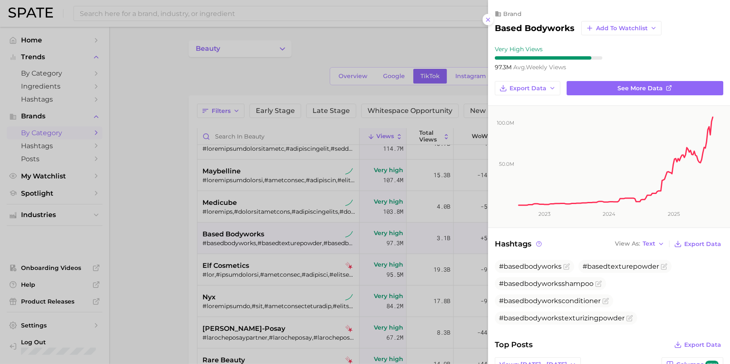
click at [450, 241] on div at bounding box center [365, 182] width 730 height 364
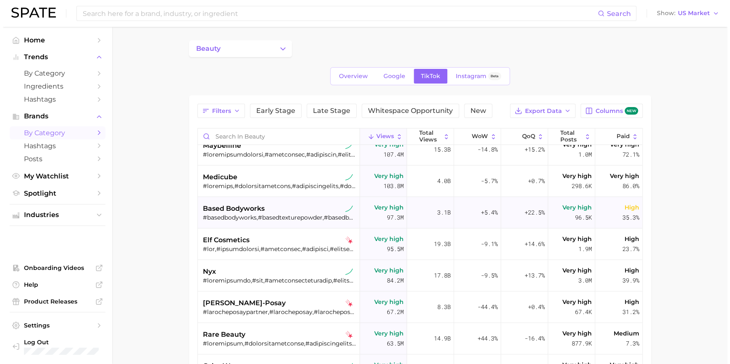
scroll to position [245, 0]
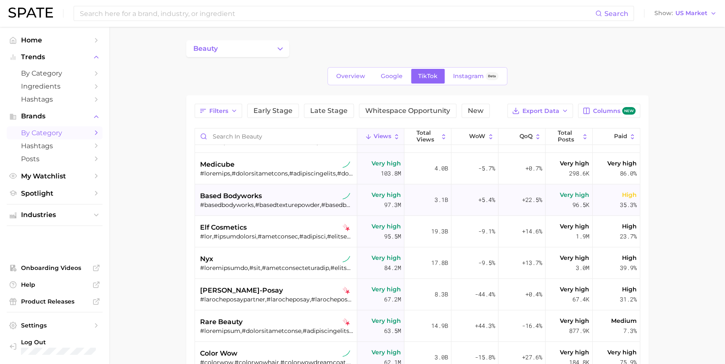
click at [425, 203] on div "3.1b" at bounding box center [427, 201] width 47 height 32
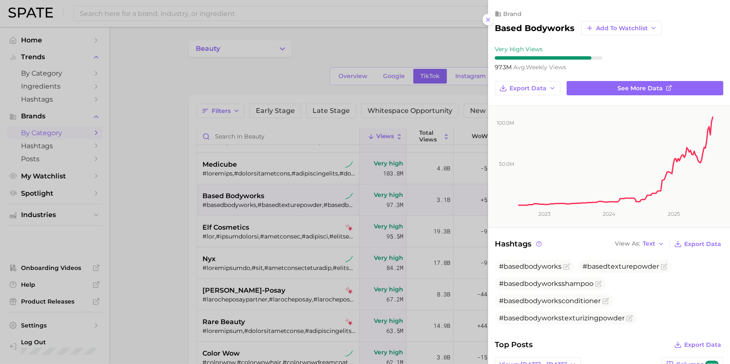
click at [440, 254] on div at bounding box center [365, 182] width 730 height 364
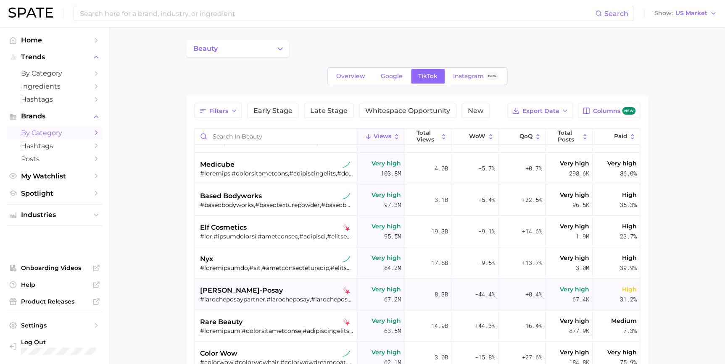
click at [498, 287] on div "+0.4%" at bounding box center [521, 295] width 47 height 32
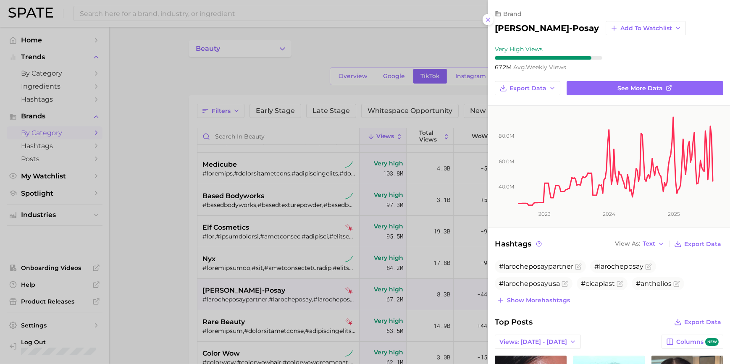
click at [319, 240] on div at bounding box center [365, 182] width 730 height 364
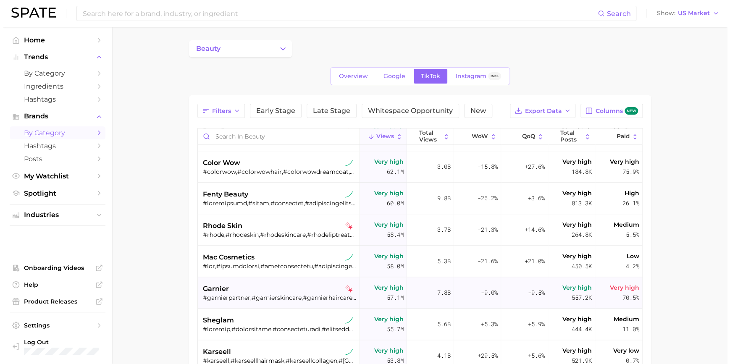
scroll to position [436, 0]
click at [152, 241] on main "beauty Overview Google TikTok Instagram Beta Filters Early Stage Late Stage Whi…" at bounding box center [417, 285] width 616 height 516
drag, startPoint x: 143, startPoint y: 158, endPoint x: 173, endPoint y: 163, distance: 30.6
click at [143, 158] on main "beauty Overview Google TikTok Instagram Beta Filters Early Stage Late Stage Whi…" at bounding box center [417, 285] width 616 height 516
click at [221, 175] on div "color wow #colorwow,#colorwowhair,#colorwowdreamcoat,#dreamcoatforcurlyhair,#cu…" at bounding box center [277, 167] width 154 height 32
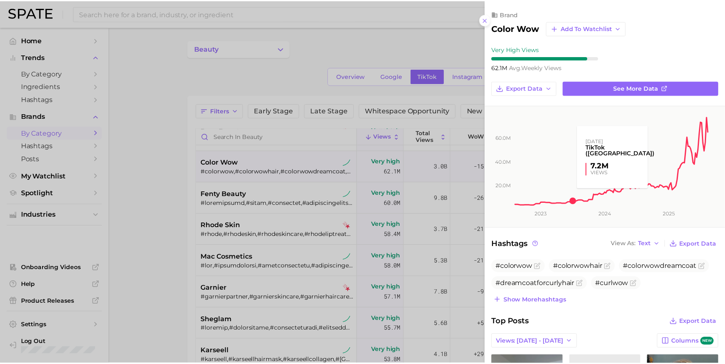
scroll to position [0, 0]
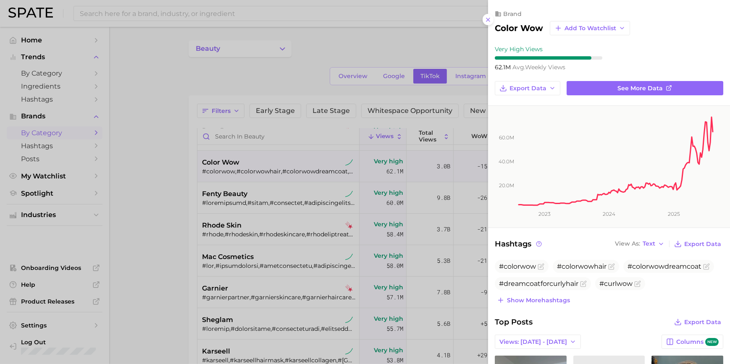
click at [407, 193] on div at bounding box center [365, 182] width 730 height 364
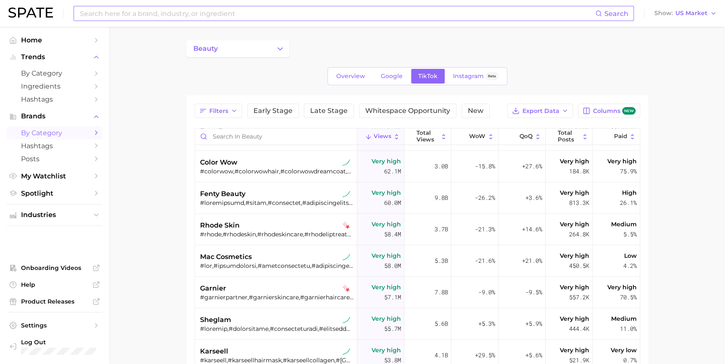
click at [116, 13] on input at bounding box center [337, 13] width 516 height 14
click at [68, 73] on span "by Category" at bounding box center [54, 73] width 67 height 8
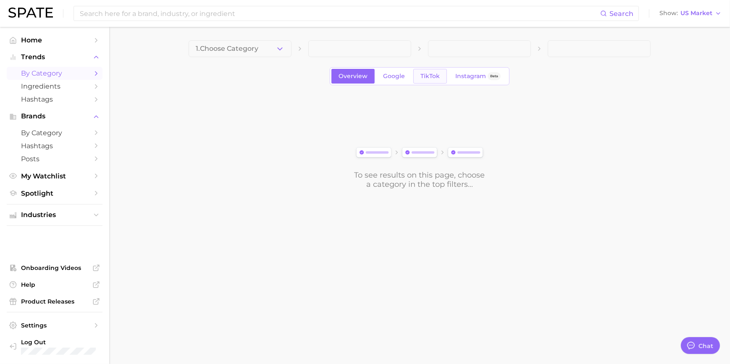
click at [427, 78] on span "TikTok" at bounding box center [430, 76] width 19 height 7
click at [397, 78] on span "Google" at bounding box center [394, 76] width 22 height 7
click at [356, 81] on link "Overview" at bounding box center [353, 76] width 43 height 15
click at [274, 44] on button "1. Choose Category" at bounding box center [240, 48] width 103 height 17
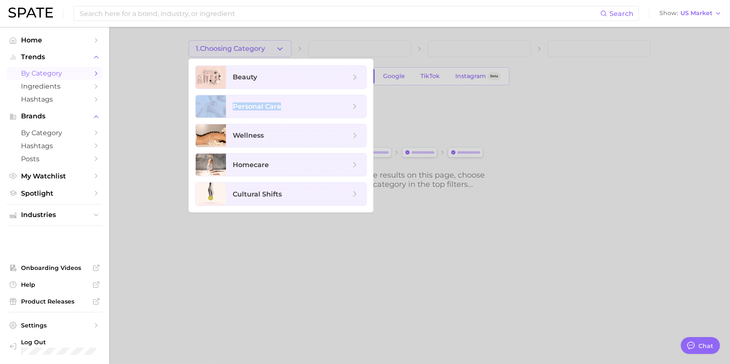
drag, startPoint x: 286, startPoint y: 81, endPoint x: 294, endPoint y: 91, distance: 13.1
click at [294, 91] on ul "beauty personal care wellness homecare cultural shifts" at bounding box center [281, 136] width 185 height 154
drag, startPoint x: 294, startPoint y: 91, endPoint x: 294, endPoint y: 103, distance: 12.2
click at [294, 103] on span "personal care" at bounding box center [292, 106] width 118 height 9
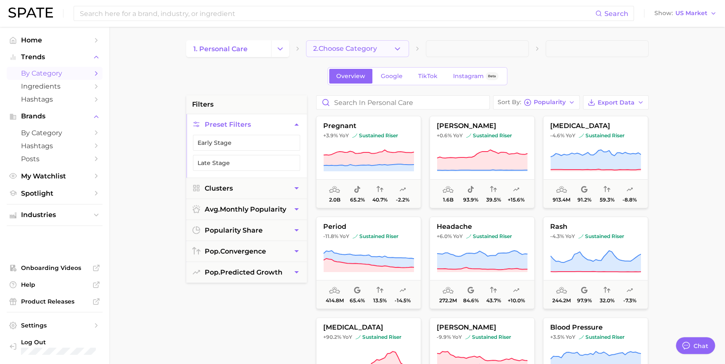
click at [350, 42] on button "2. Choose Category" at bounding box center [357, 48] width 103 height 17
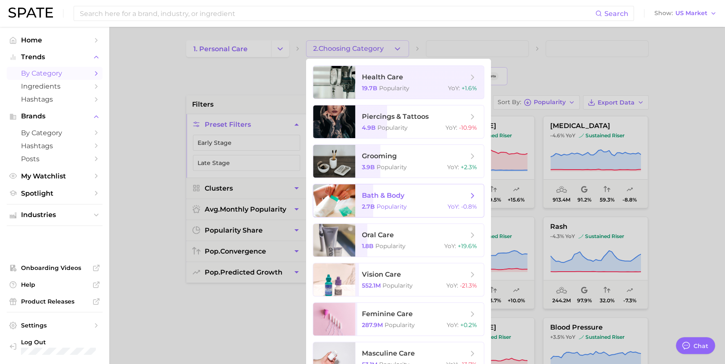
click at [374, 202] on span "bath & body 2.7b Popularity YoY : -0.8%" at bounding box center [419, 201] width 129 height 33
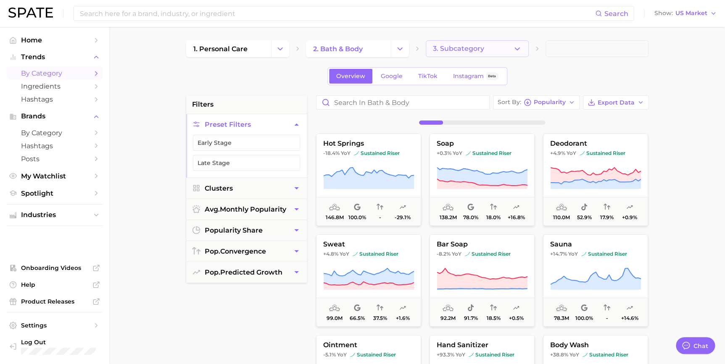
click at [451, 50] on span "3. Subcategory" at bounding box center [458, 49] width 51 height 8
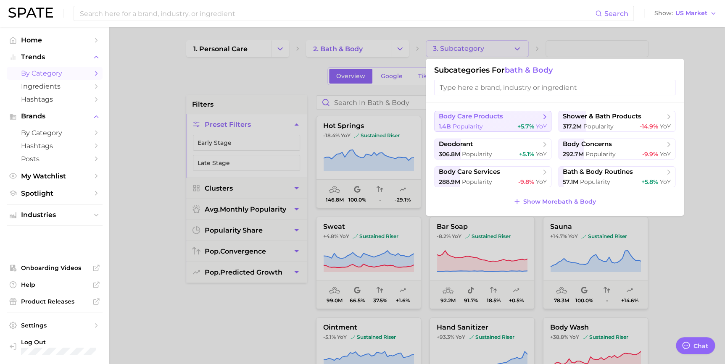
click at [534, 124] on span "+5.7% YoY" at bounding box center [531, 127] width 29 height 8
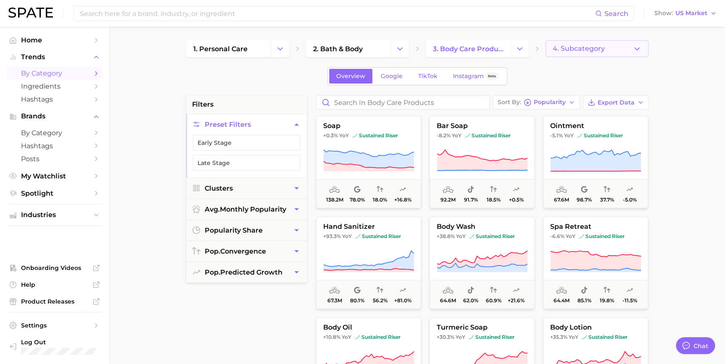
click at [576, 52] on span "4. Subcategory" at bounding box center [579, 49] width 52 height 8
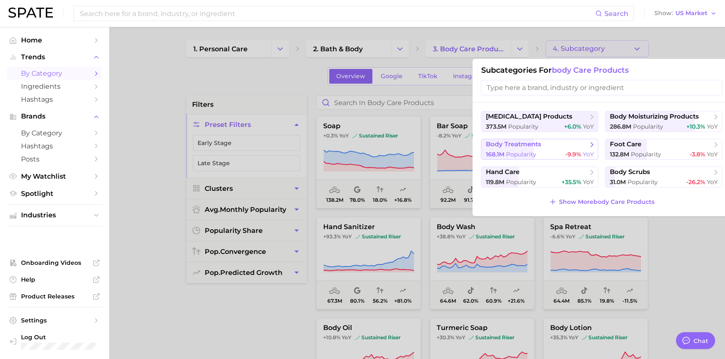
click at [583, 148] on span "body treatments" at bounding box center [536, 144] width 102 height 8
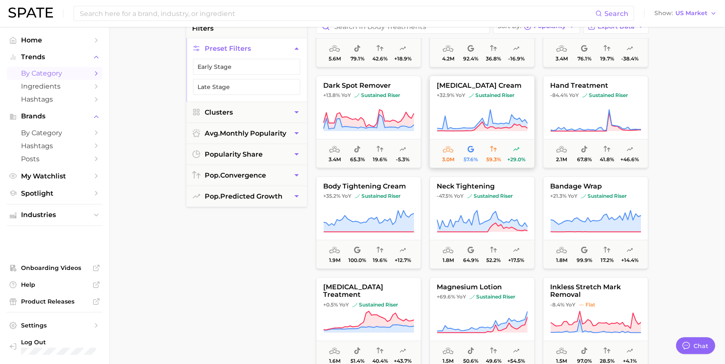
scroll to position [267, 0]
drag, startPoint x: 395, startPoint y: 226, endPoint x: 344, endPoint y: 222, distance: 50.6
drag, startPoint x: 344, startPoint y: 222, endPoint x: 338, endPoint y: 222, distance: 6.7
click at [338, 222] on icon at bounding box center [368, 220] width 90 height 21
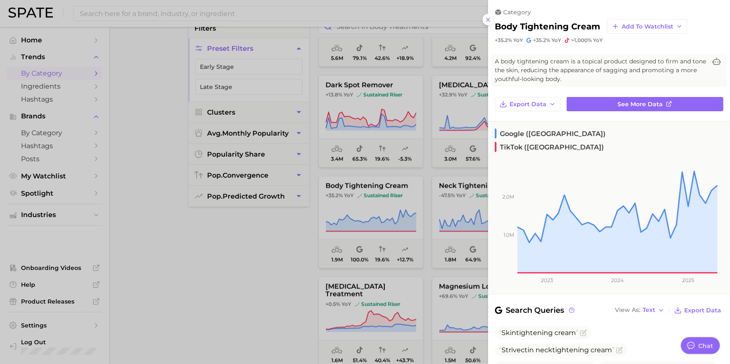
click at [228, 235] on div at bounding box center [365, 182] width 730 height 364
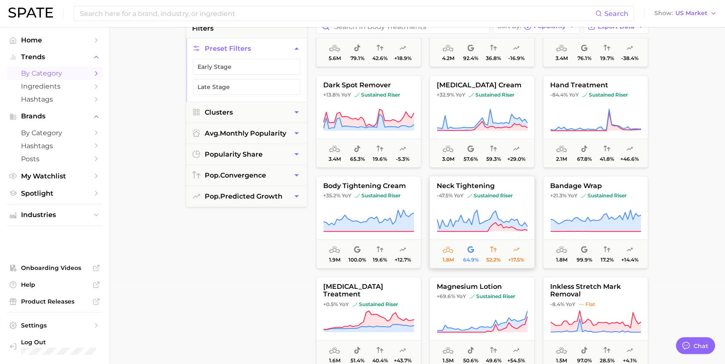
click at [475, 187] on span "neck tightening" at bounding box center [482, 186] width 104 height 8
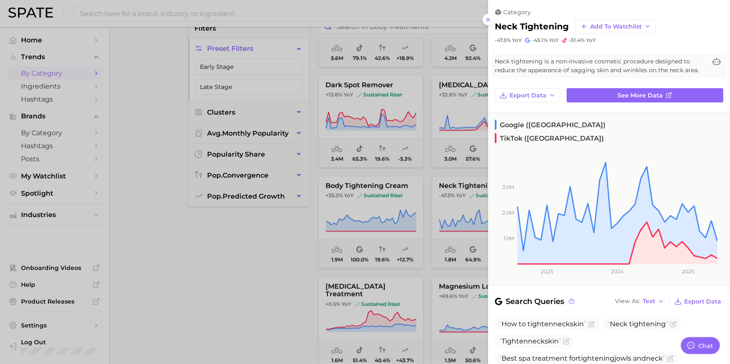
drag, startPoint x: 228, startPoint y: 278, endPoint x: 234, endPoint y: 272, distance: 8.6
click at [228, 278] on div at bounding box center [365, 182] width 730 height 364
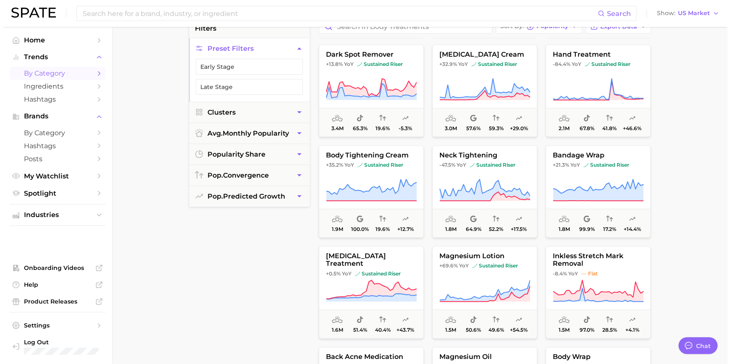
scroll to position [344, 0]
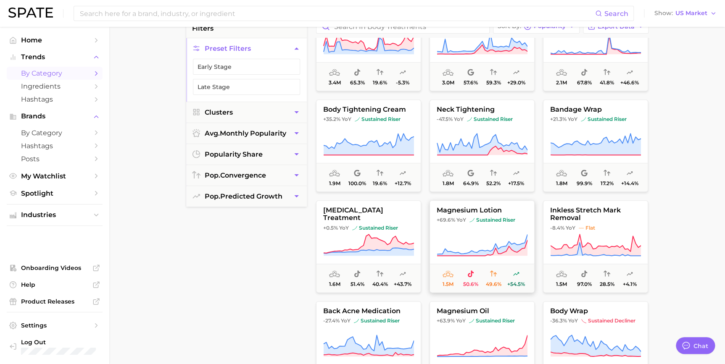
click at [480, 235] on icon at bounding box center [482, 246] width 91 height 24
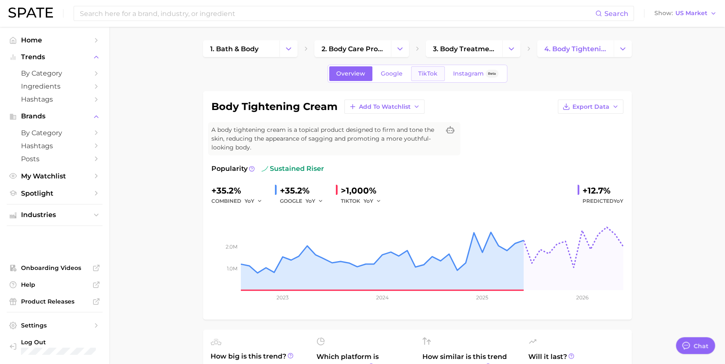
click at [428, 76] on span "TikTok" at bounding box center [427, 73] width 19 height 7
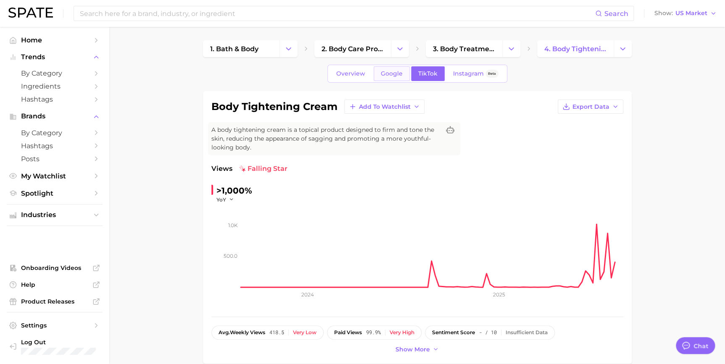
drag, startPoint x: 391, startPoint y: 84, endPoint x: 379, endPoint y: 73, distance: 16.9
click at [379, 73] on link "Google" at bounding box center [392, 73] width 36 height 15
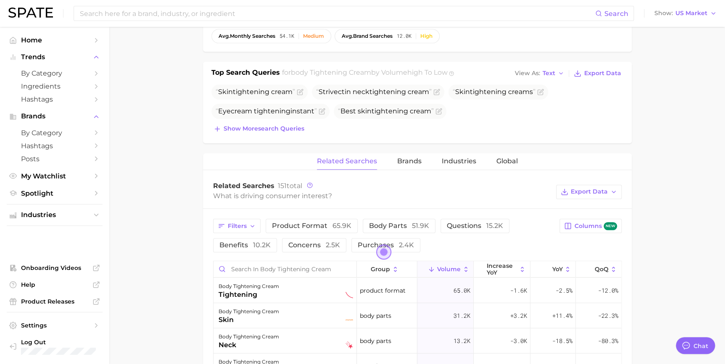
scroll to position [267, 0]
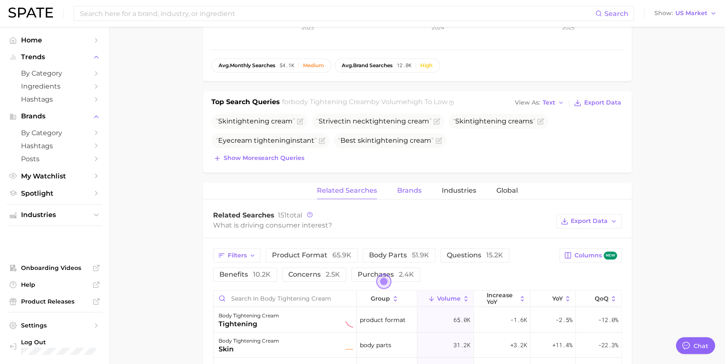
click at [407, 187] on span "Brands" at bounding box center [409, 191] width 24 height 8
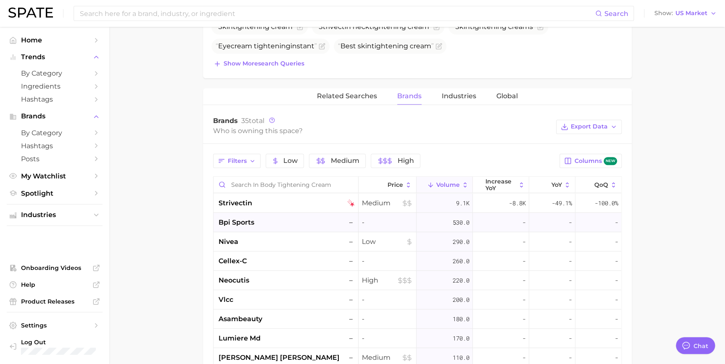
scroll to position [382, 0]
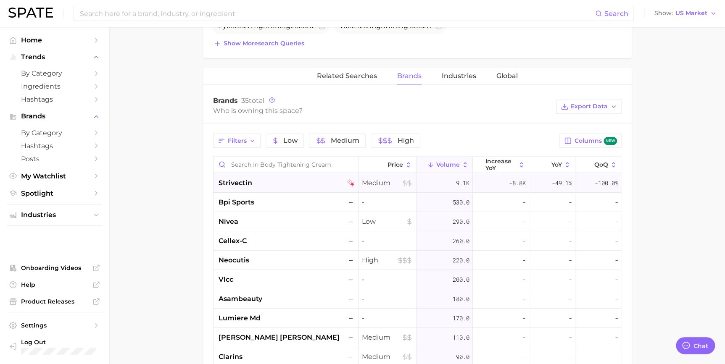
click at [327, 185] on div "strivectin" at bounding box center [287, 183] width 136 height 10
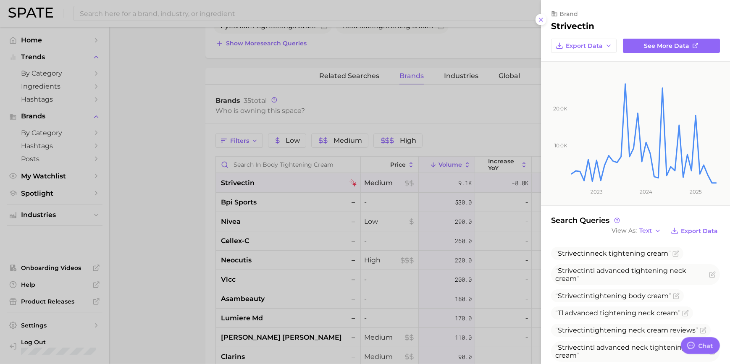
click at [370, 226] on div at bounding box center [365, 182] width 730 height 364
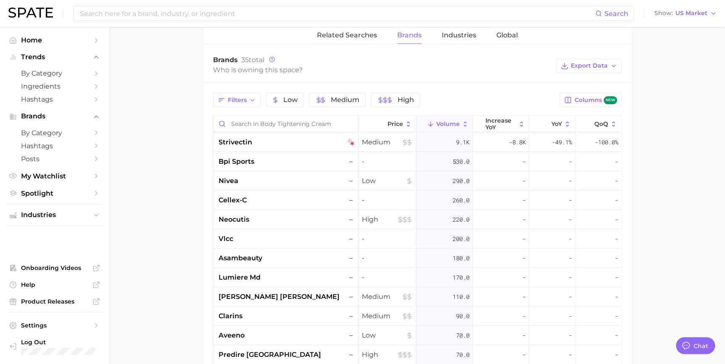
scroll to position [344, 0]
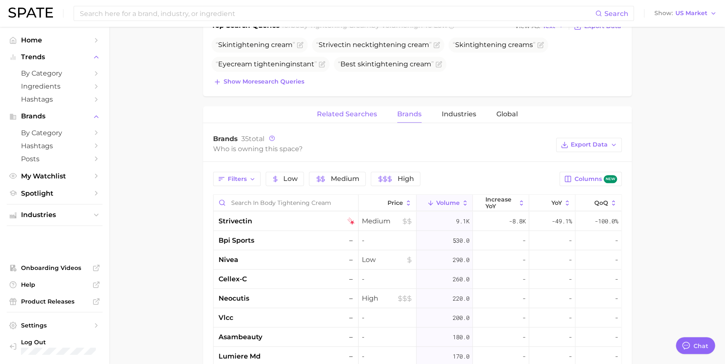
click at [364, 113] on span "Related Searches" at bounding box center [347, 115] width 60 height 8
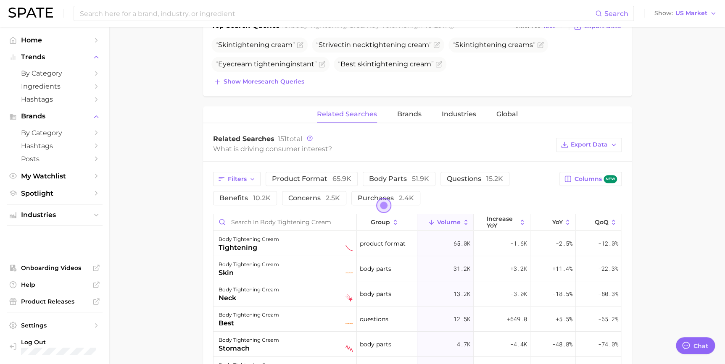
click at [393, 113] on div "Related Searches Brands Industries Global" at bounding box center [417, 114] width 429 height 17
click at [399, 113] on span "Brands" at bounding box center [409, 115] width 24 height 8
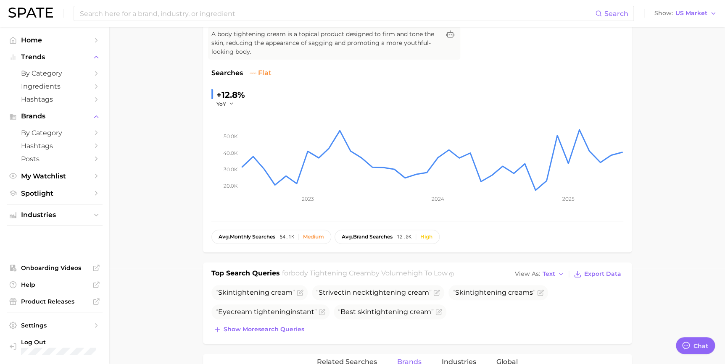
scroll to position [0, 0]
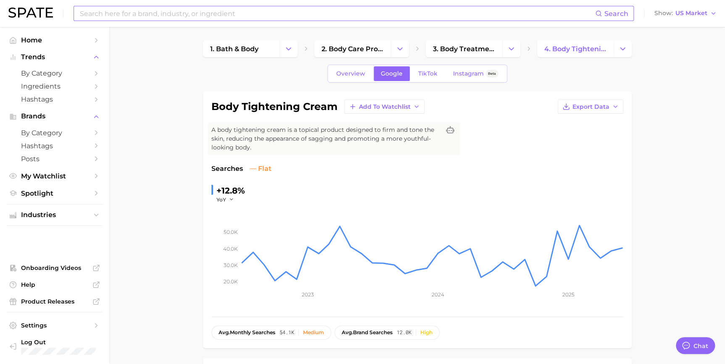
click at [187, 18] on input at bounding box center [337, 13] width 516 height 14
type input "n"
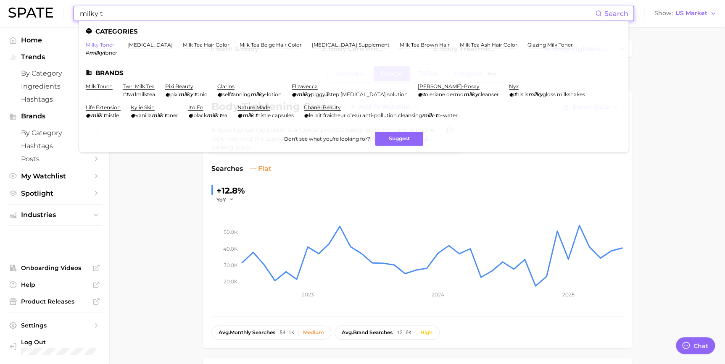
type input "milky t"
click at [109, 47] on link "milky toner" at bounding box center [100, 45] width 29 height 6
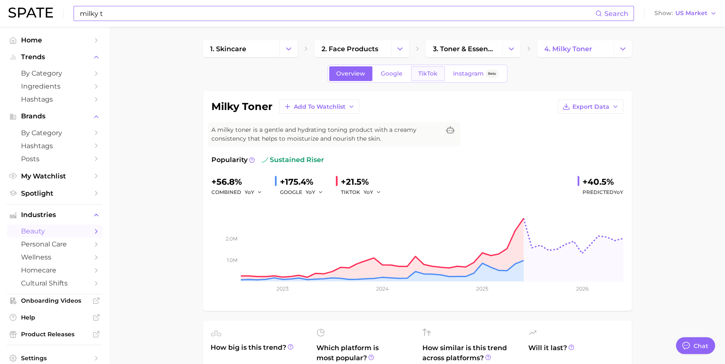
click at [432, 72] on span "TikTok" at bounding box center [427, 73] width 19 height 7
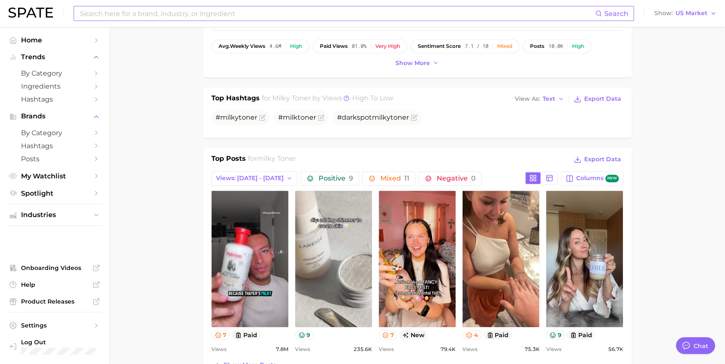
scroll to position [191, 0]
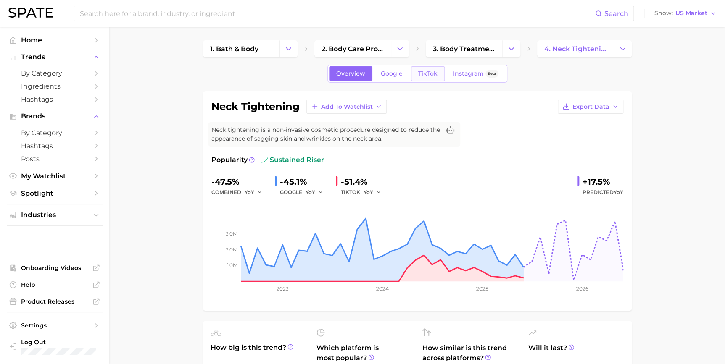
click at [430, 76] on span "TikTok" at bounding box center [427, 73] width 19 height 7
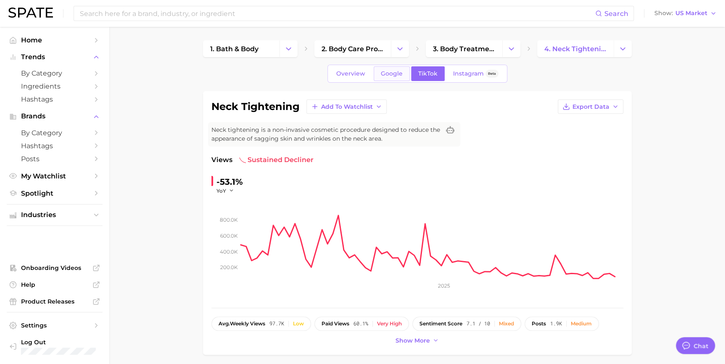
click at [394, 71] on span "Google" at bounding box center [392, 73] width 22 height 7
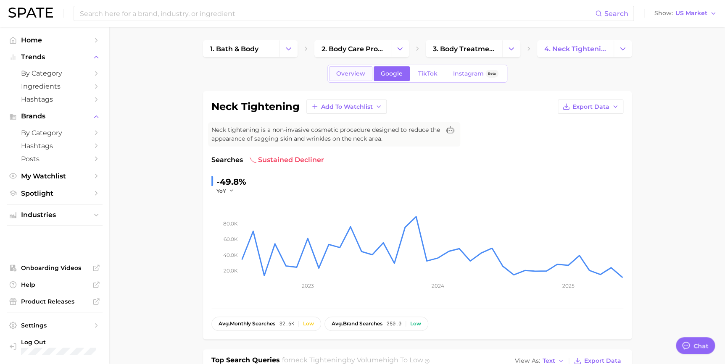
click at [367, 75] on link "Overview" at bounding box center [350, 73] width 43 height 15
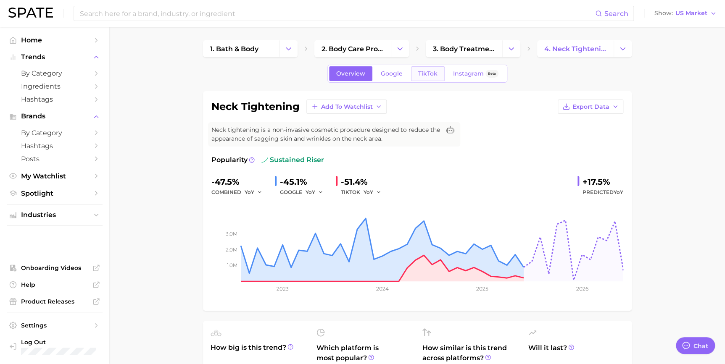
click at [422, 77] on link "TikTok" at bounding box center [428, 73] width 34 height 15
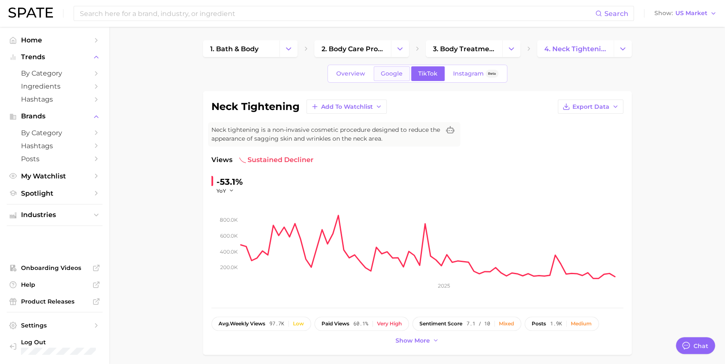
click at [403, 76] on link "Google" at bounding box center [392, 73] width 36 height 15
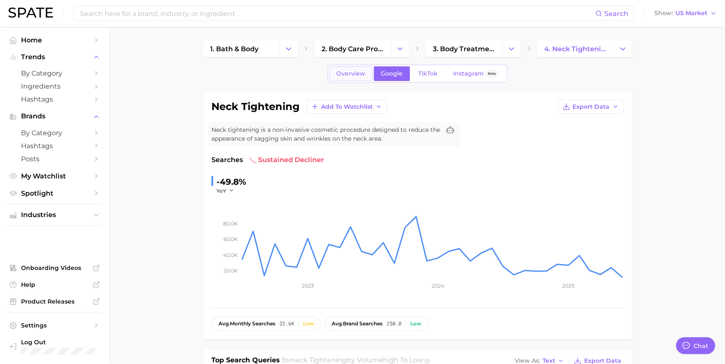
click at [347, 74] on span "Overview" at bounding box center [350, 73] width 29 height 7
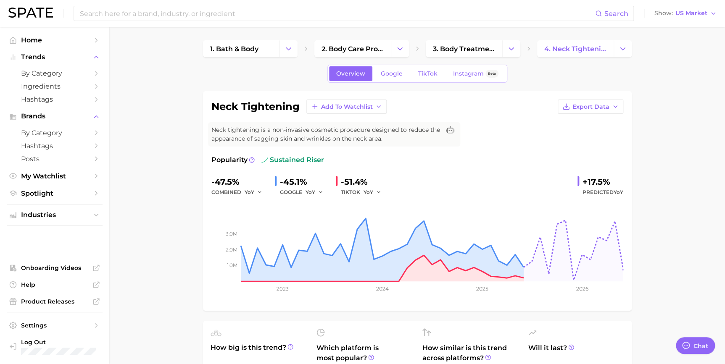
scroll to position [267, 0]
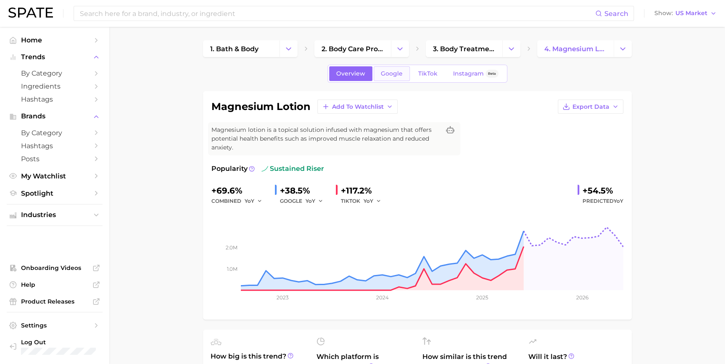
click at [399, 74] on span "Google" at bounding box center [392, 73] width 22 height 7
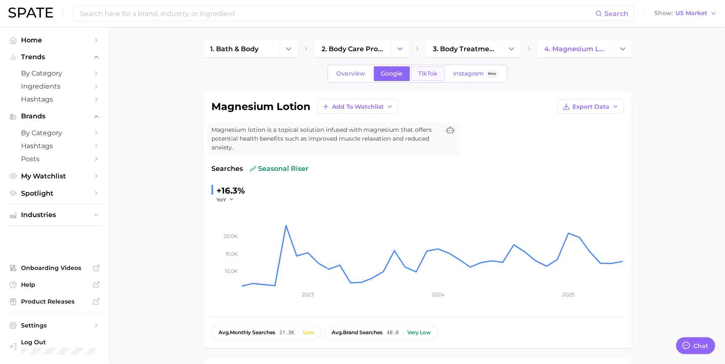
click at [431, 71] on span "TikTok" at bounding box center [427, 73] width 19 height 7
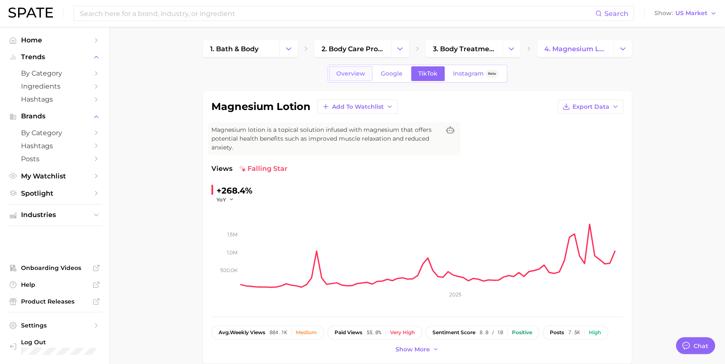
click at [340, 74] on span "Overview" at bounding box center [350, 73] width 29 height 7
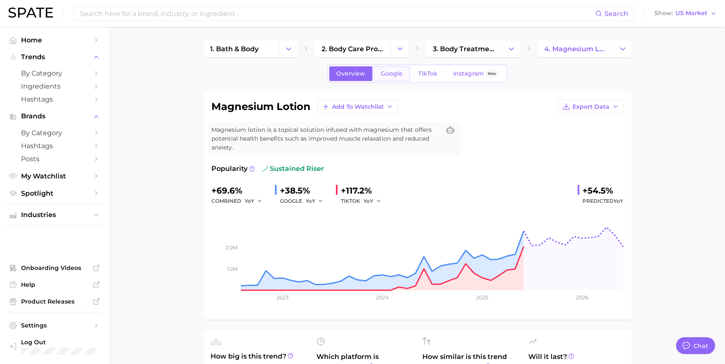
click at [394, 77] on link "Google" at bounding box center [392, 73] width 36 height 15
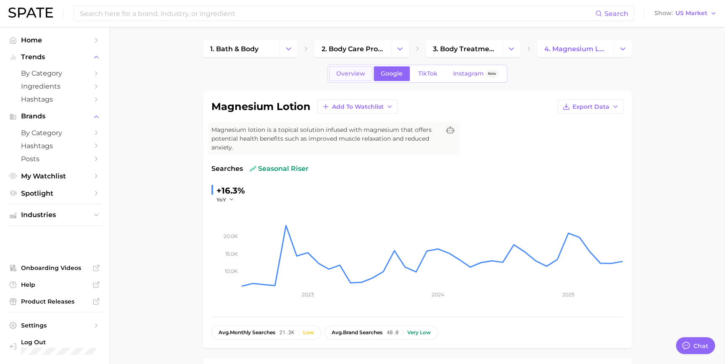
click at [341, 76] on span "Overview" at bounding box center [350, 73] width 29 height 7
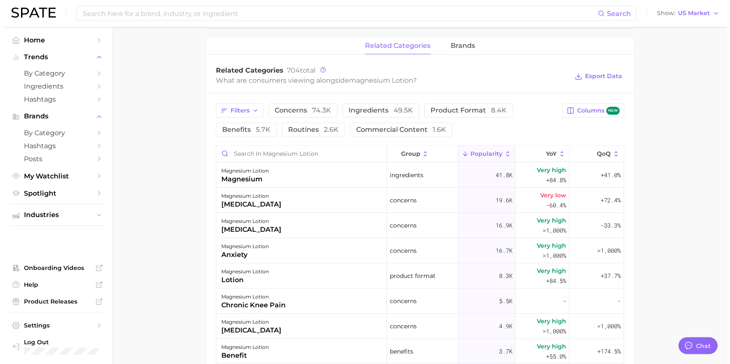
scroll to position [344, 0]
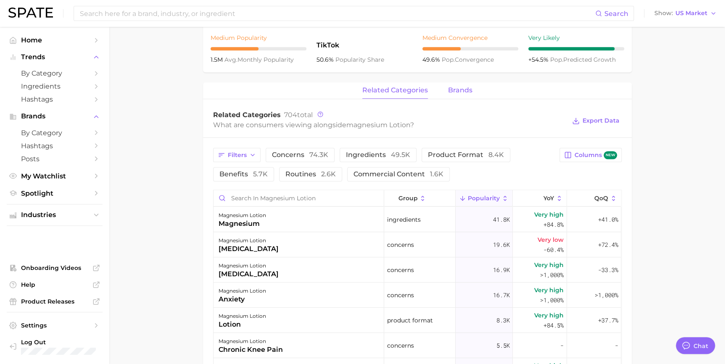
click at [462, 90] on span "brands" at bounding box center [460, 91] width 24 height 8
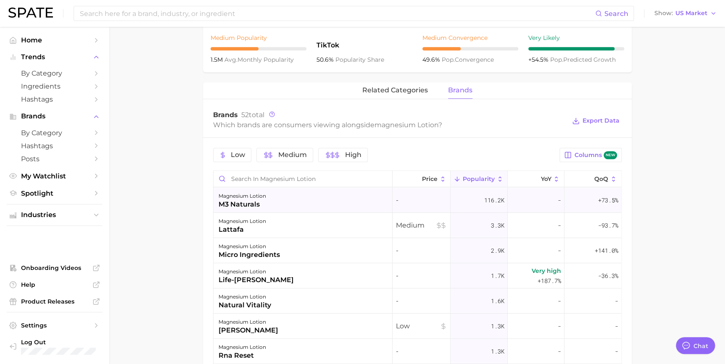
click at [316, 208] on div "magnesium lotion m3 naturals" at bounding box center [303, 200] width 179 height 25
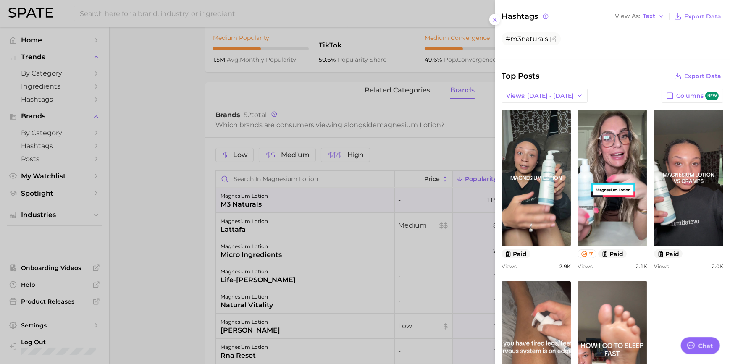
scroll to position [153, 0]
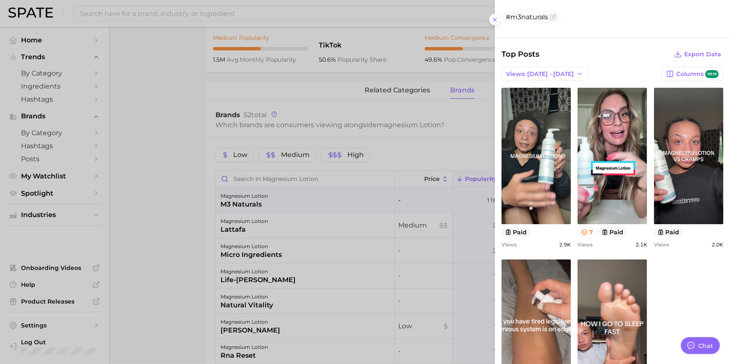
click at [253, 192] on div at bounding box center [365, 182] width 730 height 364
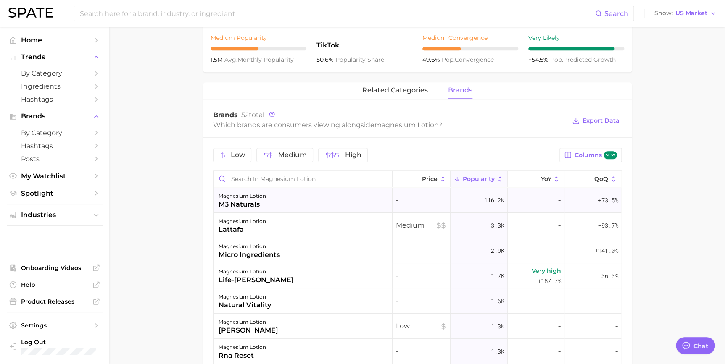
click at [240, 201] on div "m3 naturals" at bounding box center [242, 205] width 47 height 10
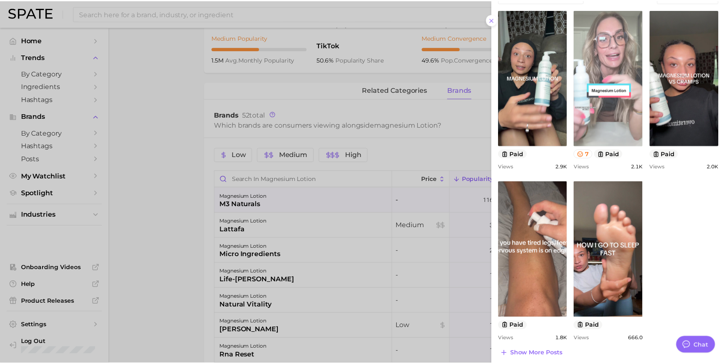
scroll to position [235, 0]
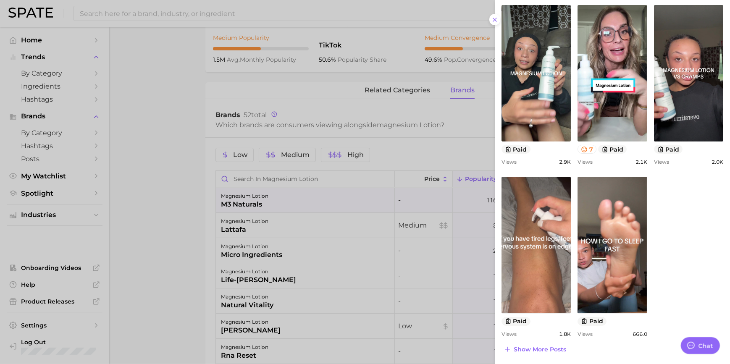
click at [189, 213] on div at bounding box center [365, 182] width 730 height 364
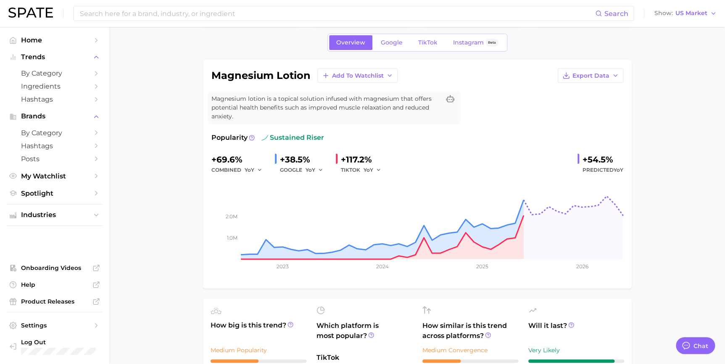
scroll to position [0, 0]
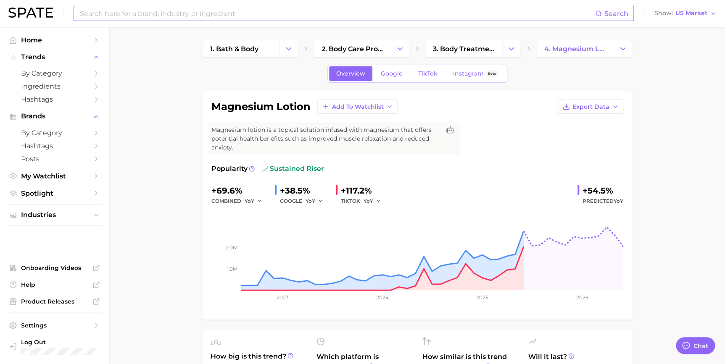
click at [280, 10] on input at bounding box center [337, 13] width 516 height 14
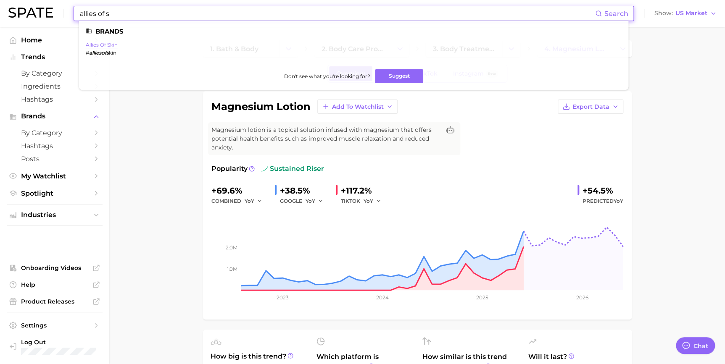
type input "allies of s"
click at [110, 46] on link "allies of skin" at bounding box center [102, 45] width 32 height 6
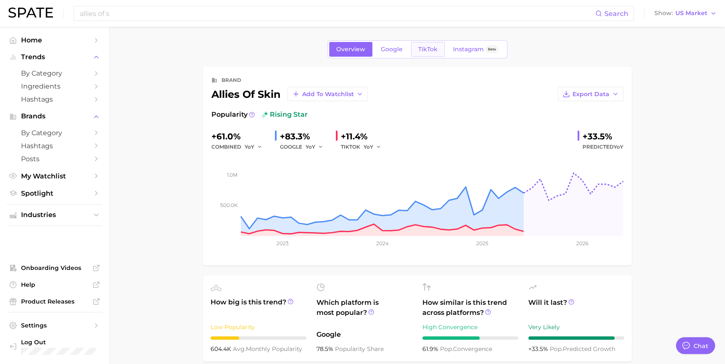
click at [427, 47] on span "TikTok" at bounding box center [427, 49] width 19 height 7
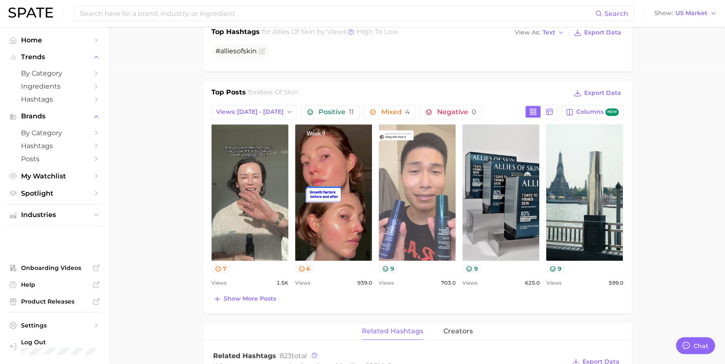
scroll to position [306, 0]
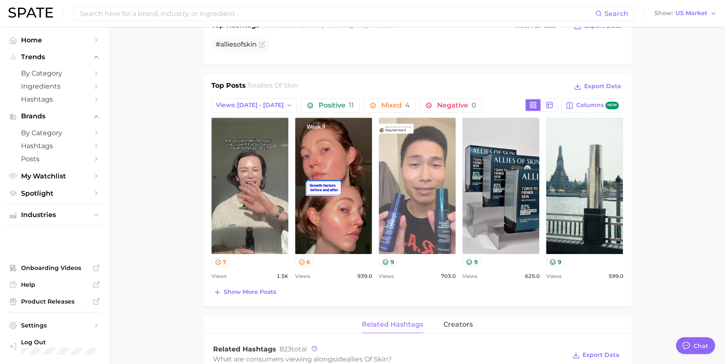
click at [434, 182] on link "view post on TikTok" at bounding box center [417, 186] width 77 height 137
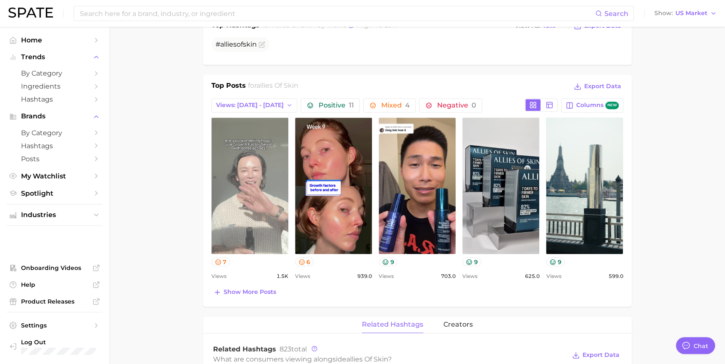
click at [241, 156] on link "view post on TikTok" at bounding box center [249, 186] width 77 height 137
